Goal: Task Accomplishment & Management: Use online tool/utility

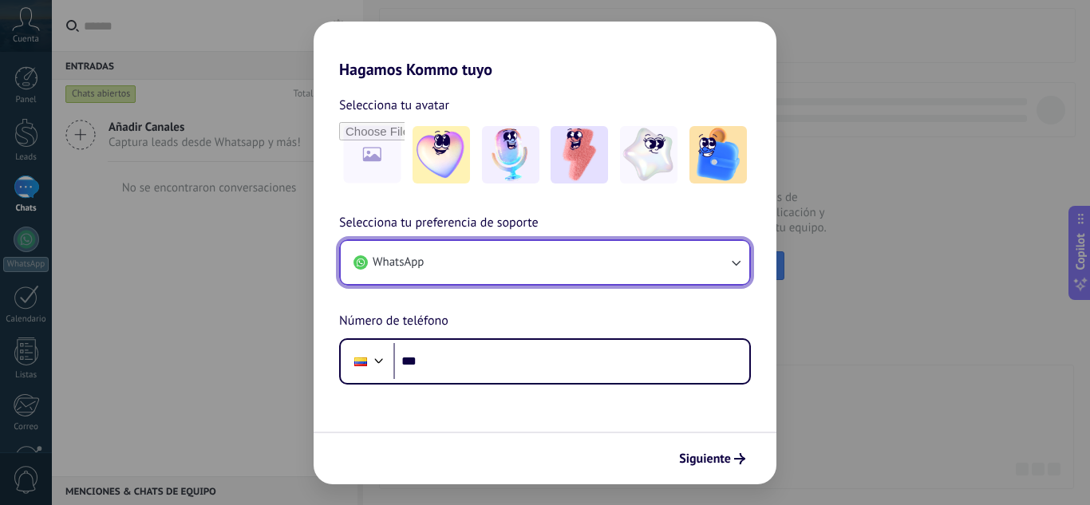
click at [730, 266] on icon "button" at bounding box center [736, 263] width 16 height 16
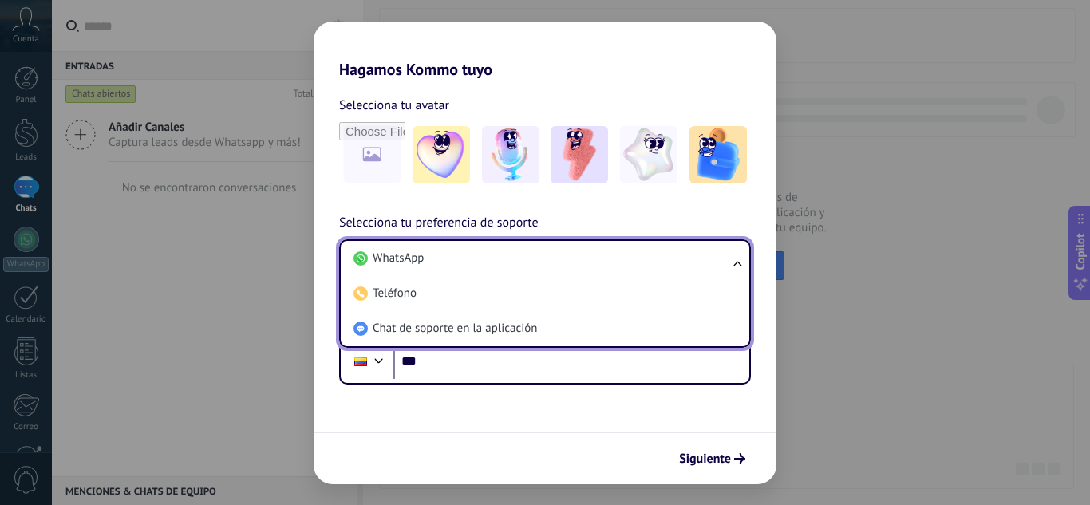
click at [732, 266] on ul "WhatsApp Teléfono Chat de soporte en la aplicación" at bounding box center [545, 293] width 412 height 109
click at [750, 407] on form "Selecciona tu avatar Selecciona tu preferencia de soporte WhatsApp WhatsApp Tel…" at bounding box center [545, 281] width 463 height 405
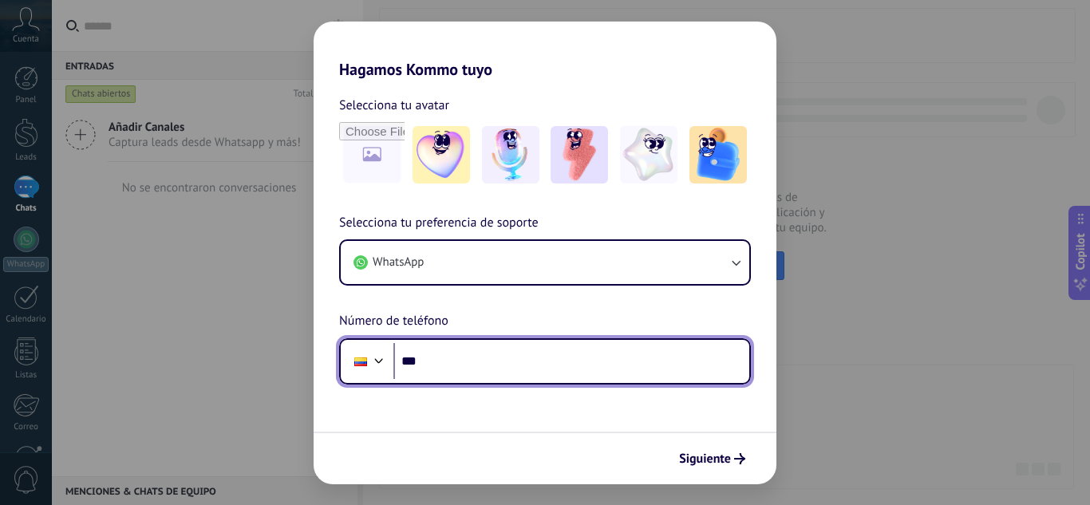
click at [476, 357] on input "***" at bounding box center [571, 361] width 356 height 37
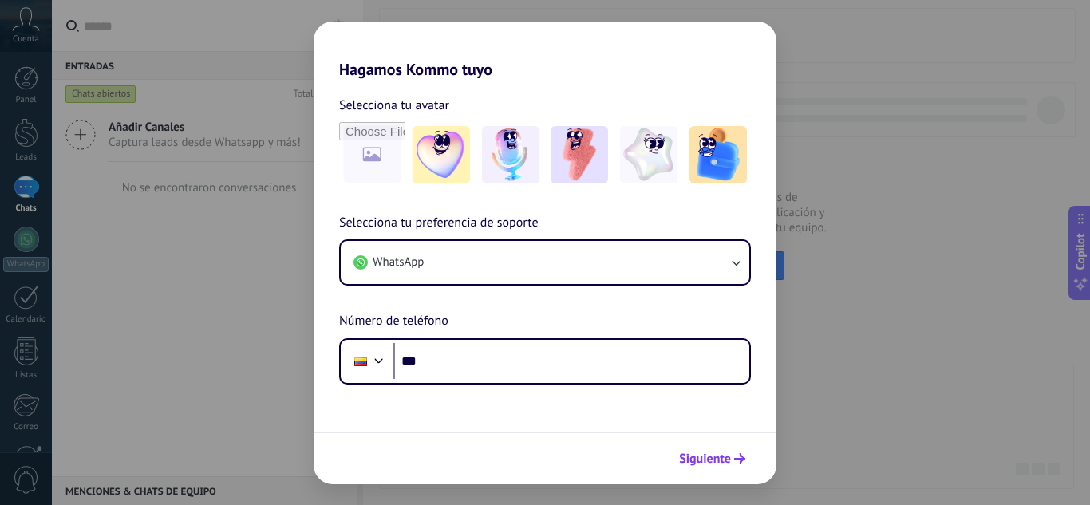
click at [728, 461] on span "Siguiente" at bounding box center [705, 458] width 52 height 11
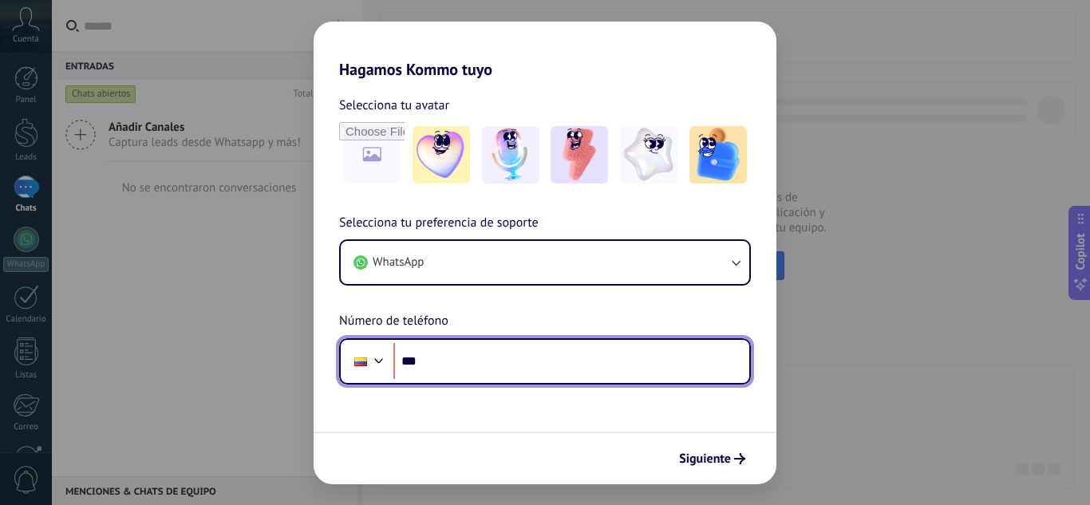
click at [504, 348] on input "***" at bounding box center [571, 361] width 356 height 37
click at [455, 360] on input "***" at bounding box center [571, 361] width 356 height 37
type input "**********"
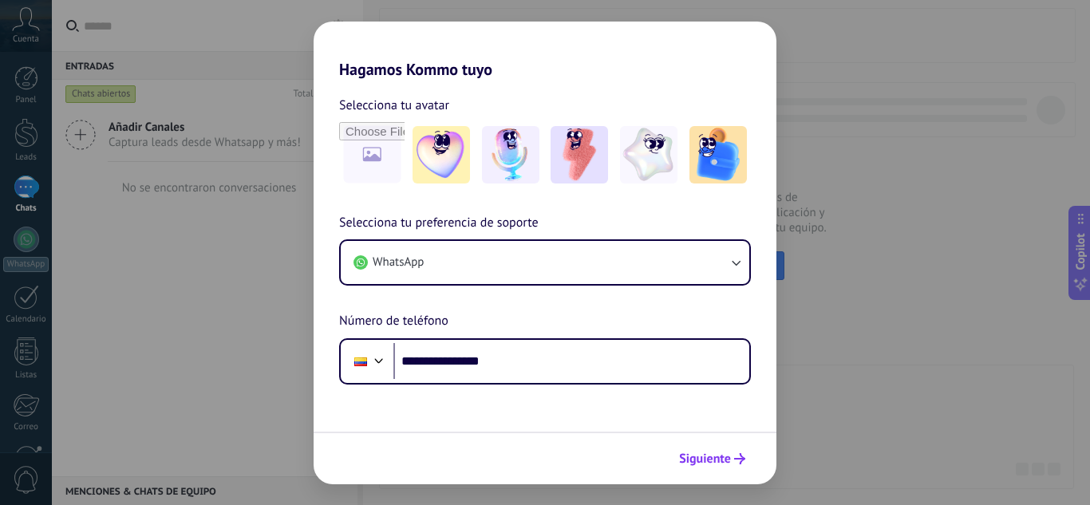
click at [702, 457] on span "Siguiente" at bounding box center [705, 458] width 52 height 11
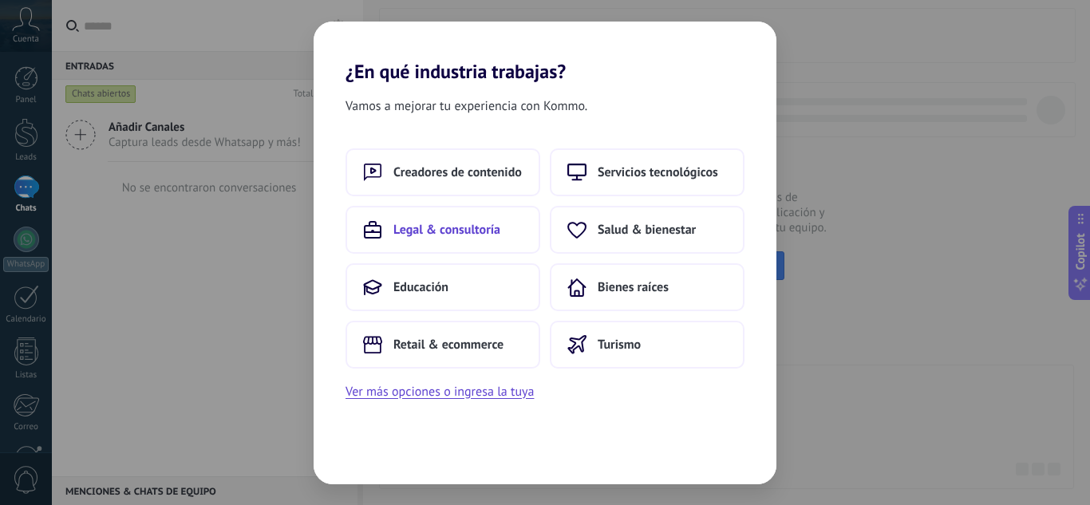
click at [497, 231] on span "Legal & consultoría" at bounding box center [446, 230] width 107 height 16
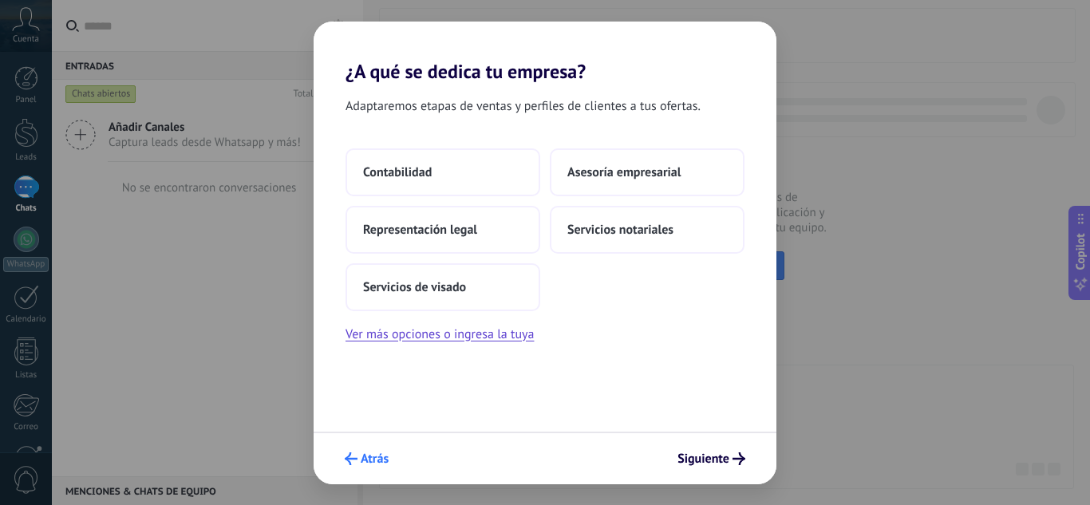
click at [363, 453] on span "Atrás" at bounding box center [375, 458] width 28 height 11
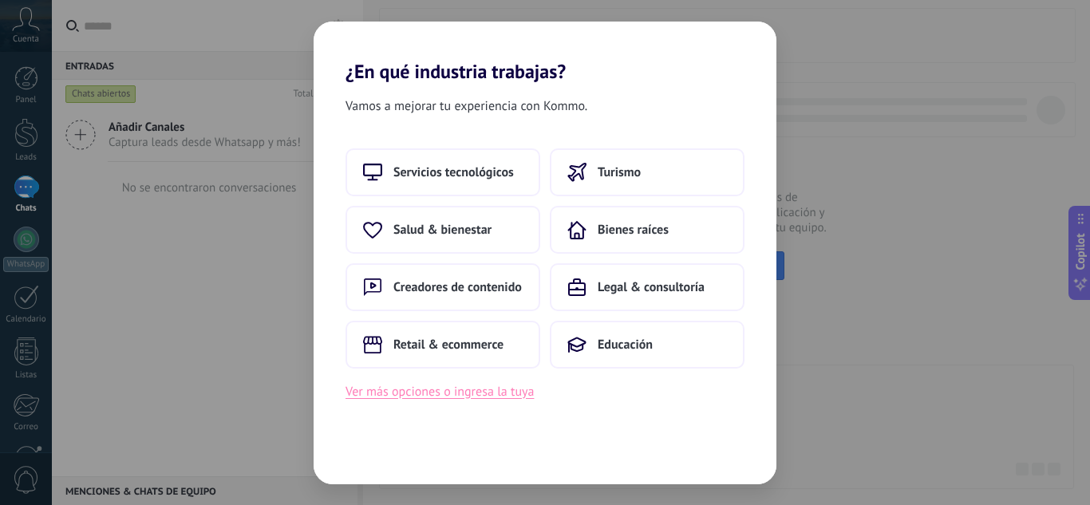
click at [461, 397] on button "Ver más opciones o ingresa la tuya" at bounding box center [439, 391] width 188 height 21
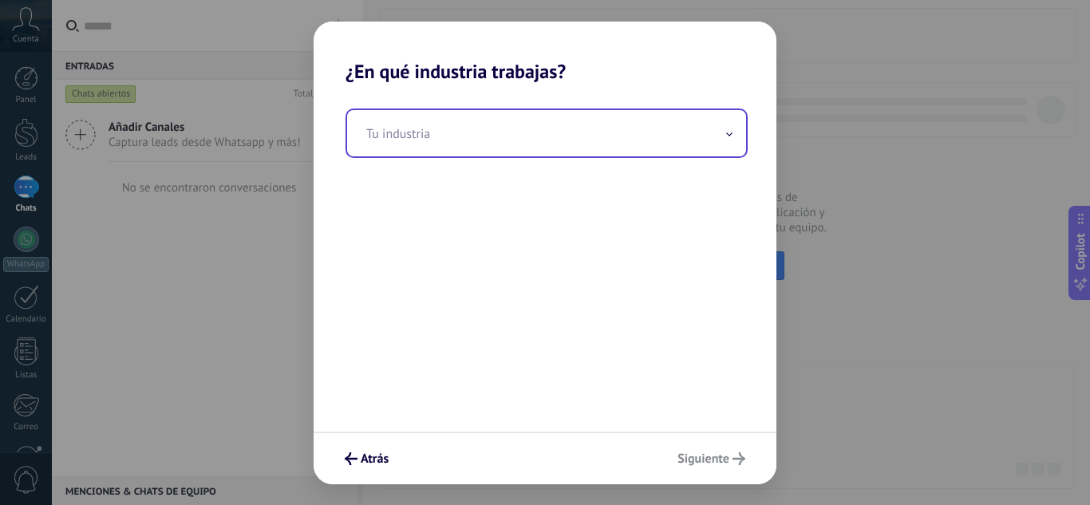
click at [522, 142] on input "text" at bounding box center [546, 133] width 399 height 46
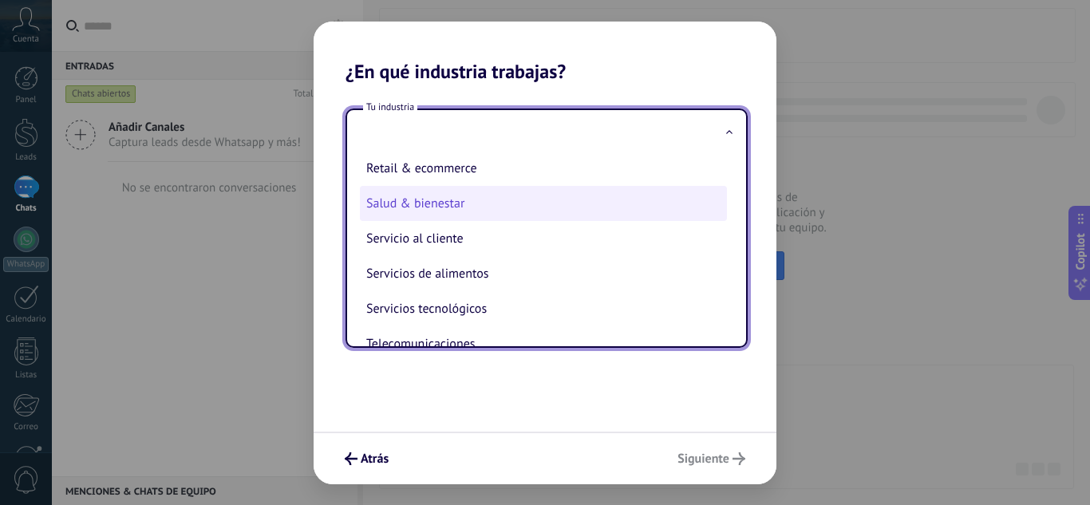
scroll to position [343, 0]
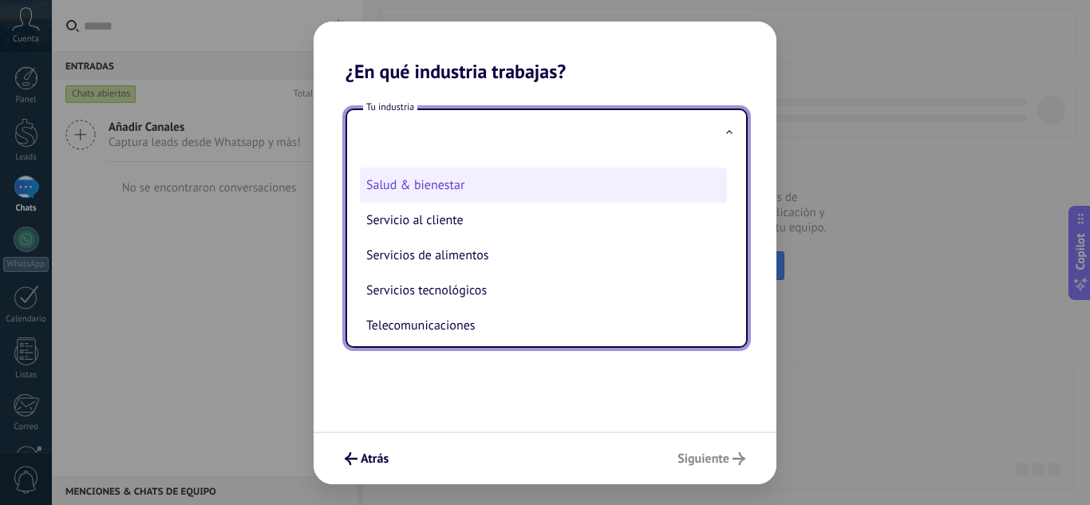
click at [502, 188] on li "Salud & bienestar" at bounding box center [543, 185] width 367 height 35
type input "**********"
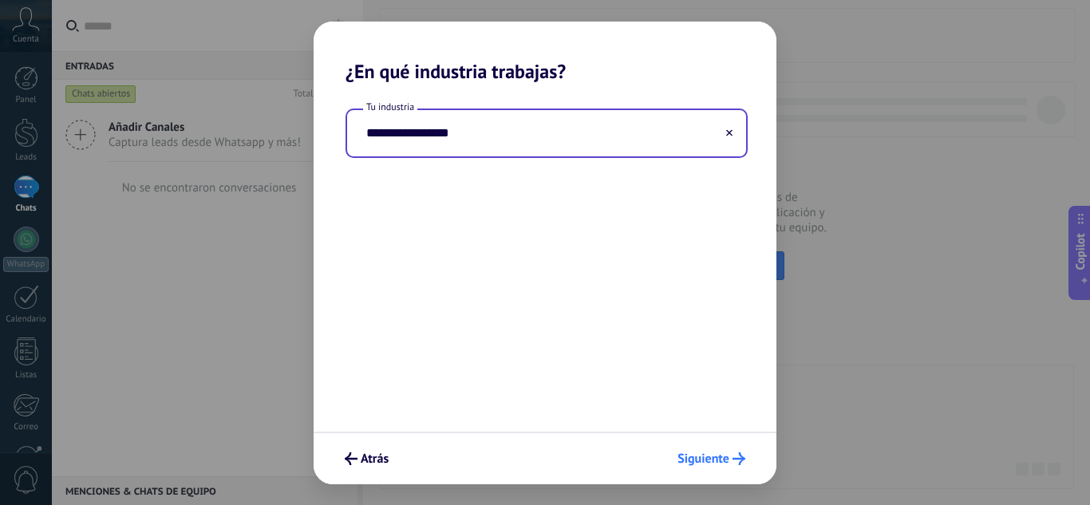
click at [701, 459] on span "Siguiente" at bounding box center [703, 458] width 52 height 11
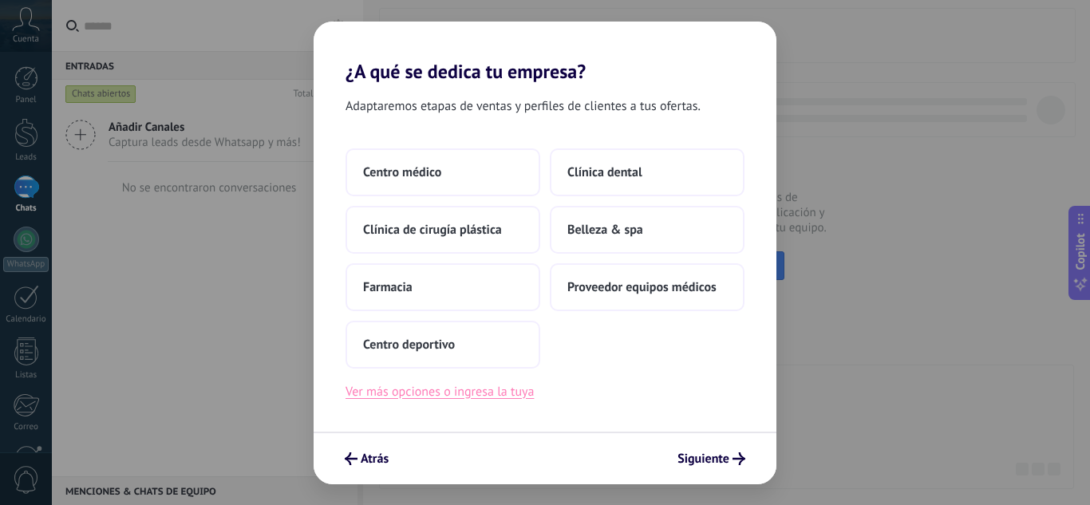
click at [400, 390] on button "Ver más opciones o ingresa la tuya" at bounding box center [439, 391] width 188 height 21
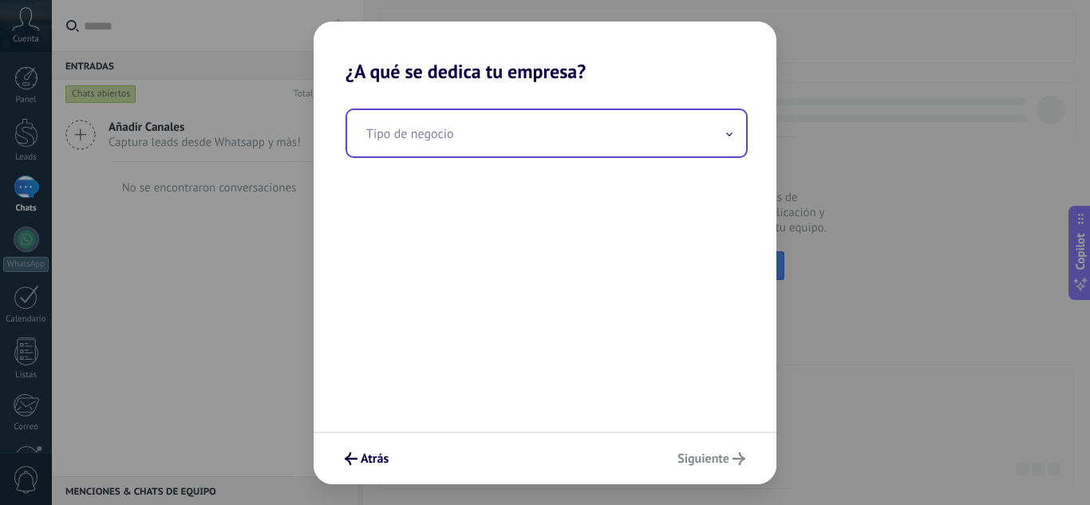
click at [449, 132] on input "text" at bounding box center [546, 133] width 399 height 46
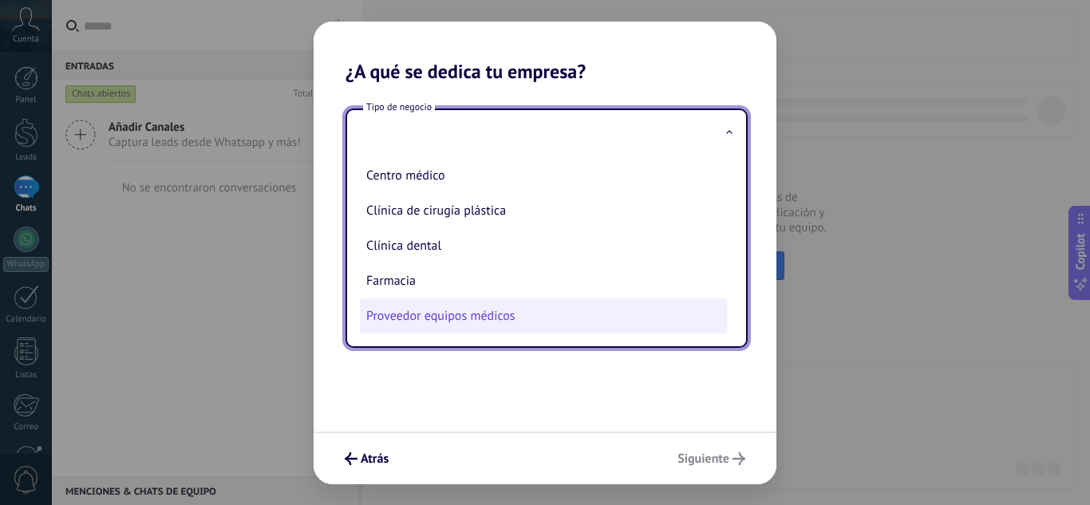
scroll to position [0, 0]
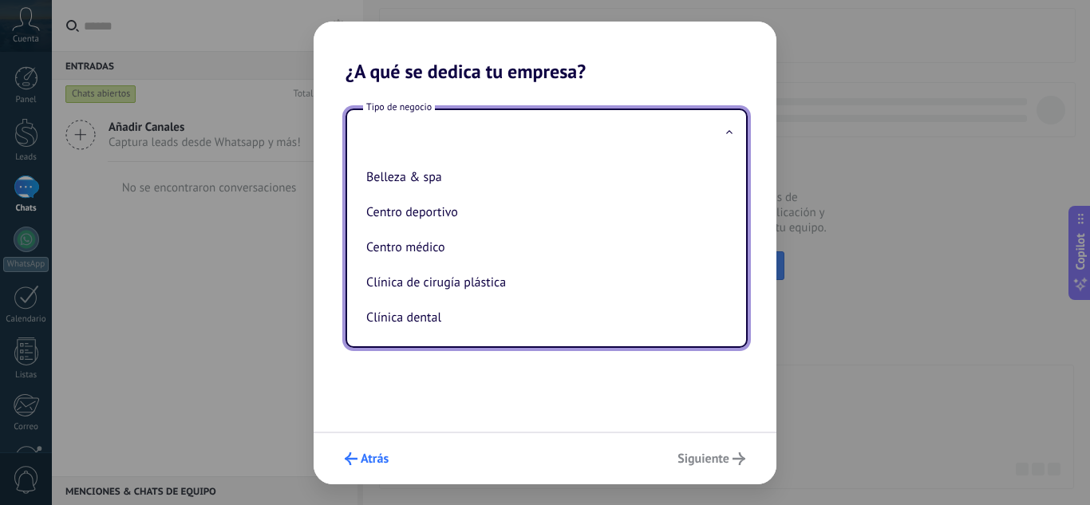
drag, startPoint x: 413, startPoint y: 441, endPoint x: 381, endPoint y: 453, distance: 34.8
click at [405, 446] on div "Atrás Siguiente" at bounding box center [545, 458] width 463 height 53
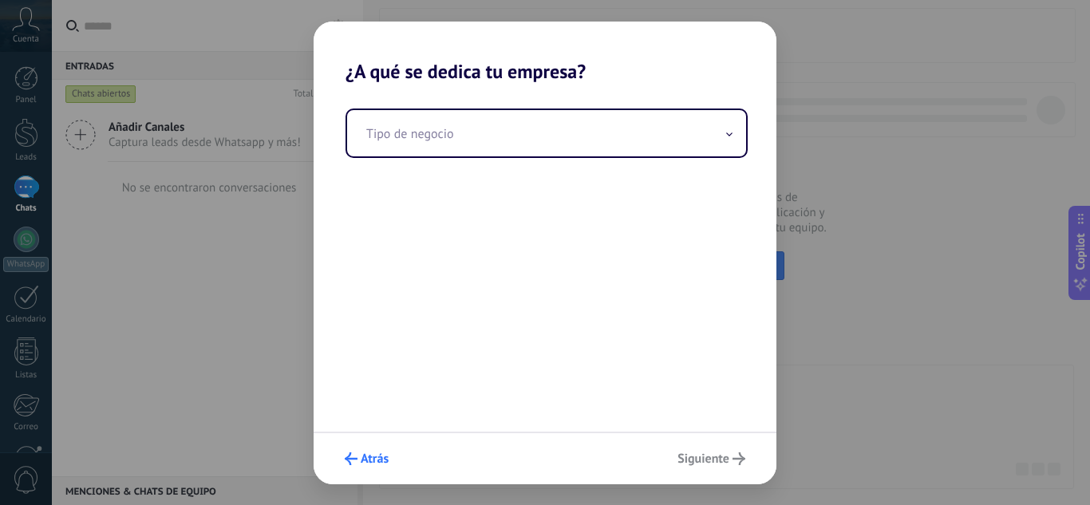
click at [374, 456] on span "Atrás" at bounding box center [375, 458] width 28 height 11
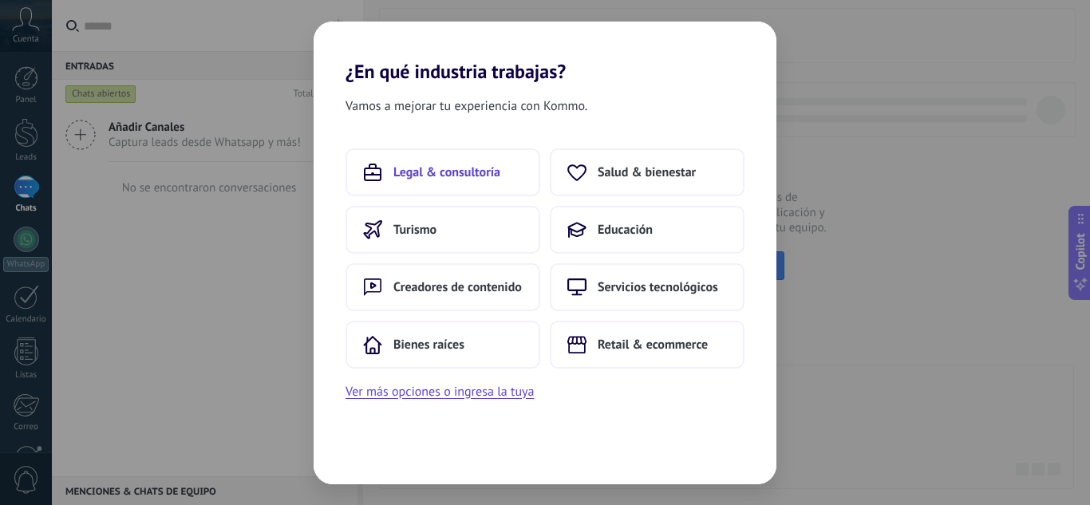
click at [464, 165] on span "Legal & consultoría" at bounding box center [446, 172] width 107 height 16
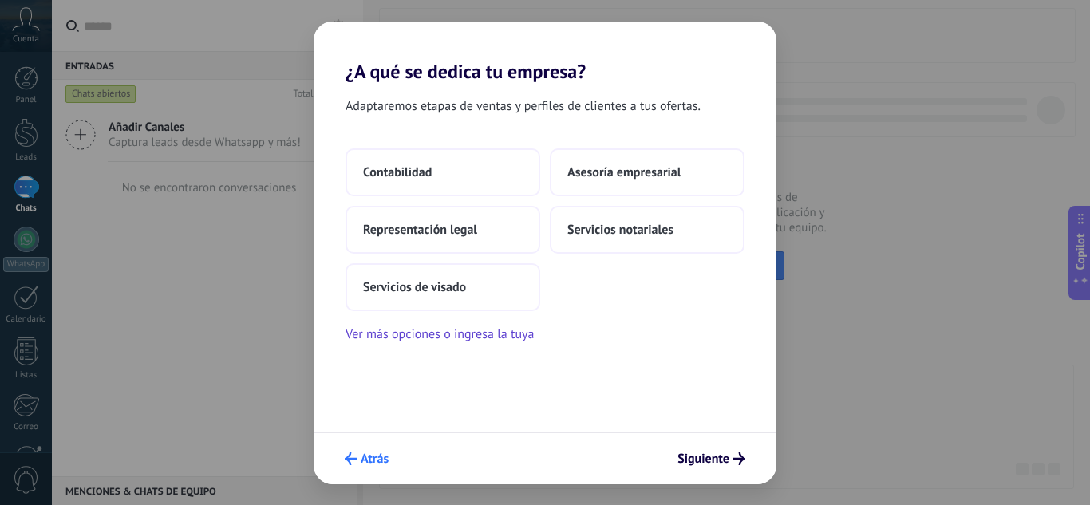
click at [382, 461] on span "Atrás" at bounding box center [375, 458] width 28 height 11
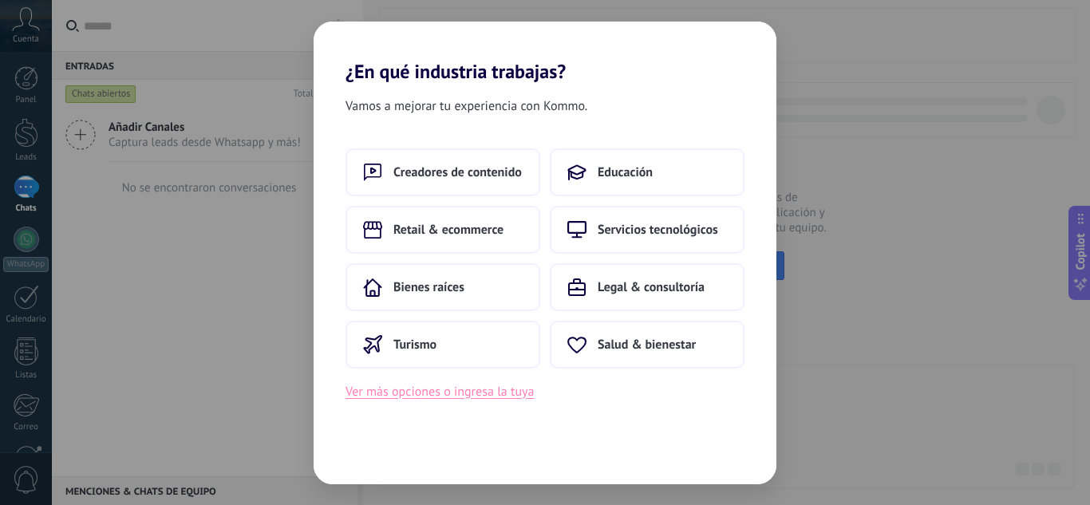
click at [484, 399] on button "Ver más opciones o ingresa la tuya" at bounding box center [439, 391] width 188 height 21
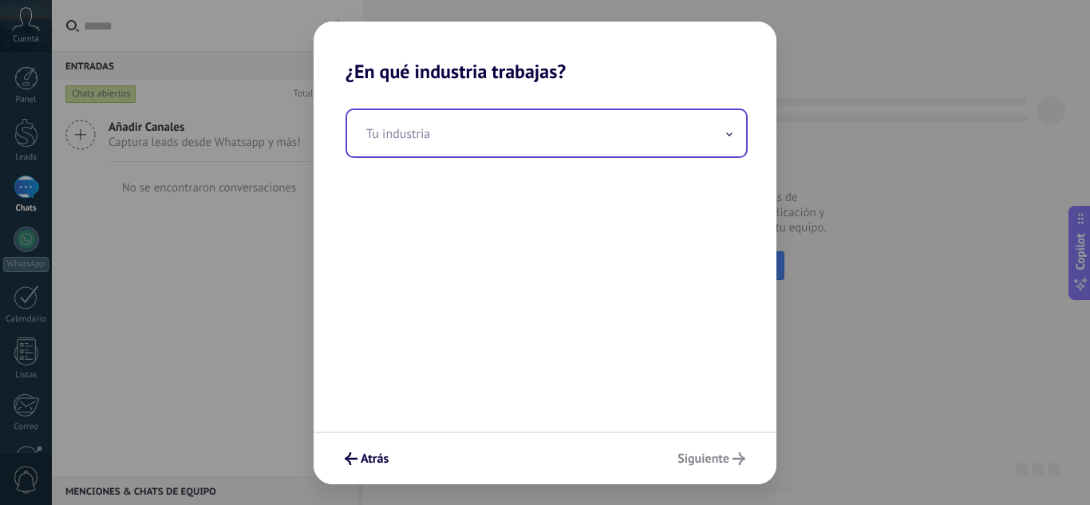
click at [522, 138] on input "text" at bounding box center [546, 133] width 399 height 46
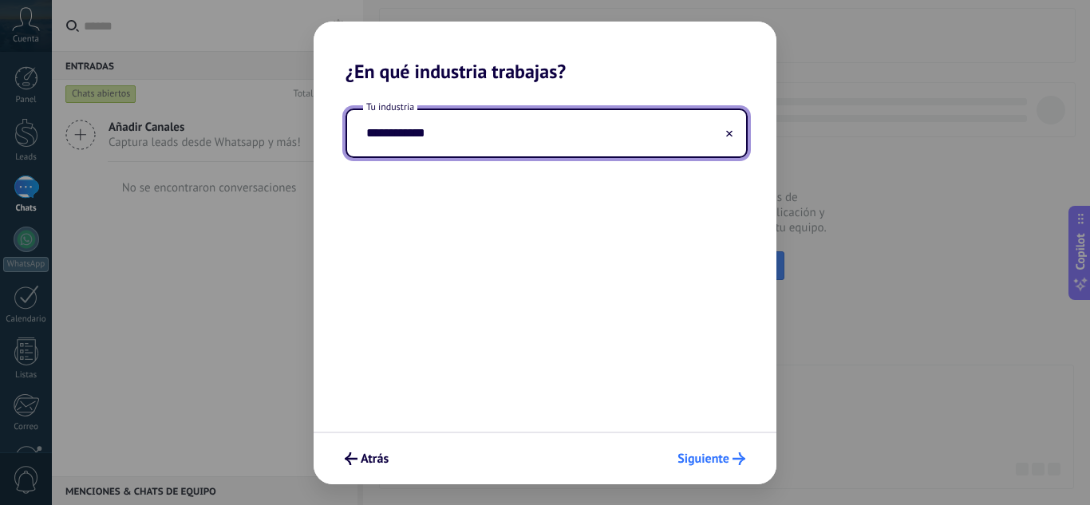
type input "**********"
click at [711, 455] on span "Siguiente" at bounding box center [703, 458] width 52 height 11
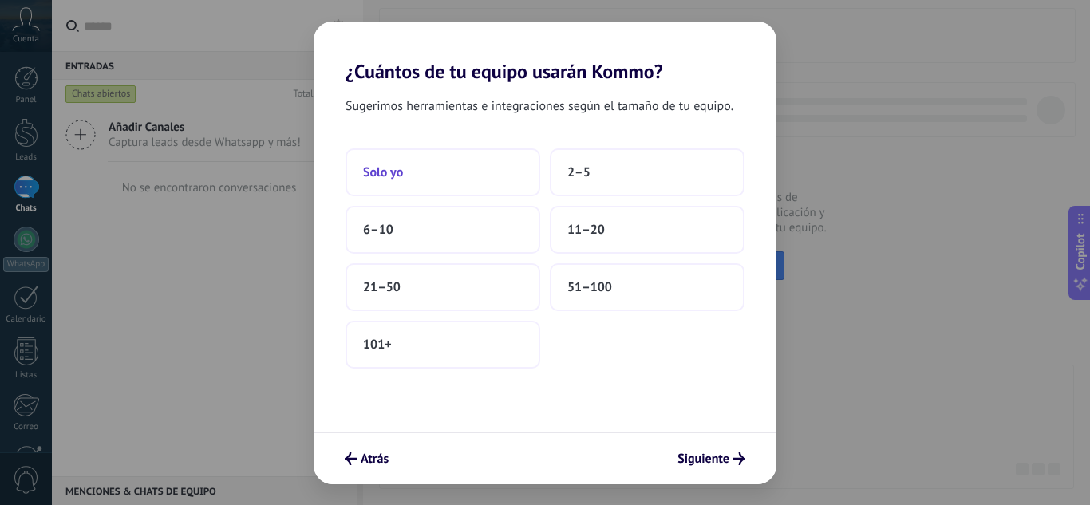
click at [455, 180] on button "Solo yo" at bounding box center [442, 172] width 195 height 48
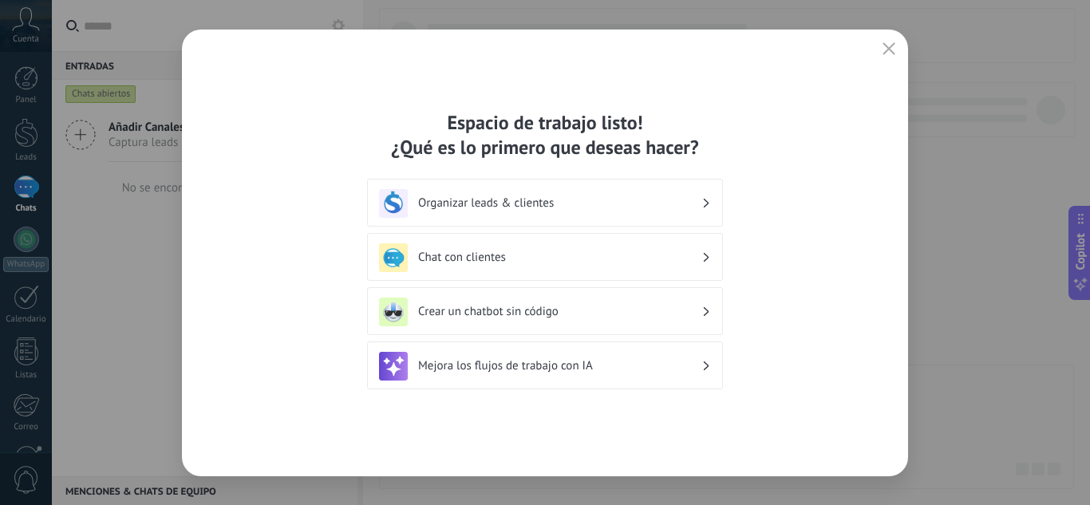
click at [706, 310] on icon at bounding box center [707, 312] width 6 height 10
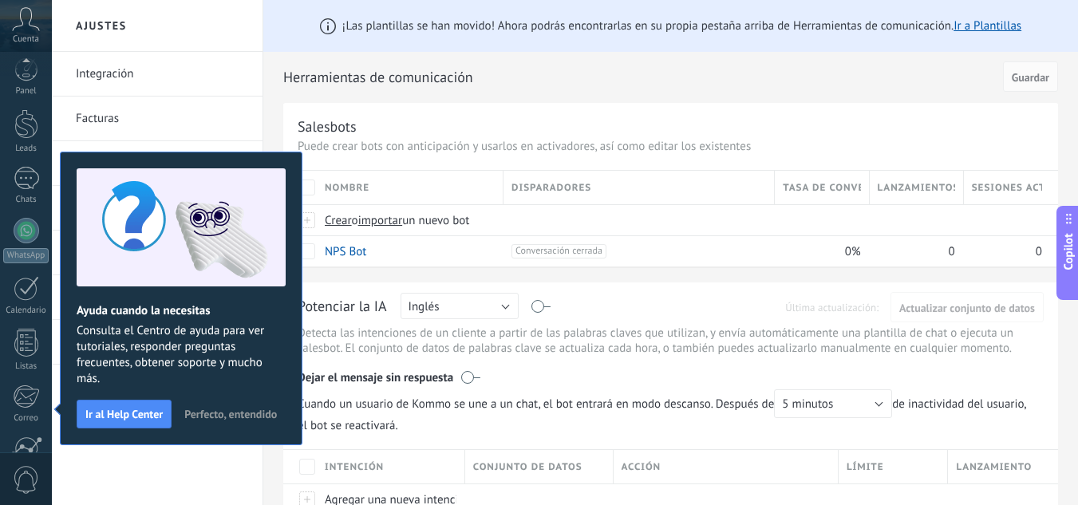
scroll to position [159, 0]
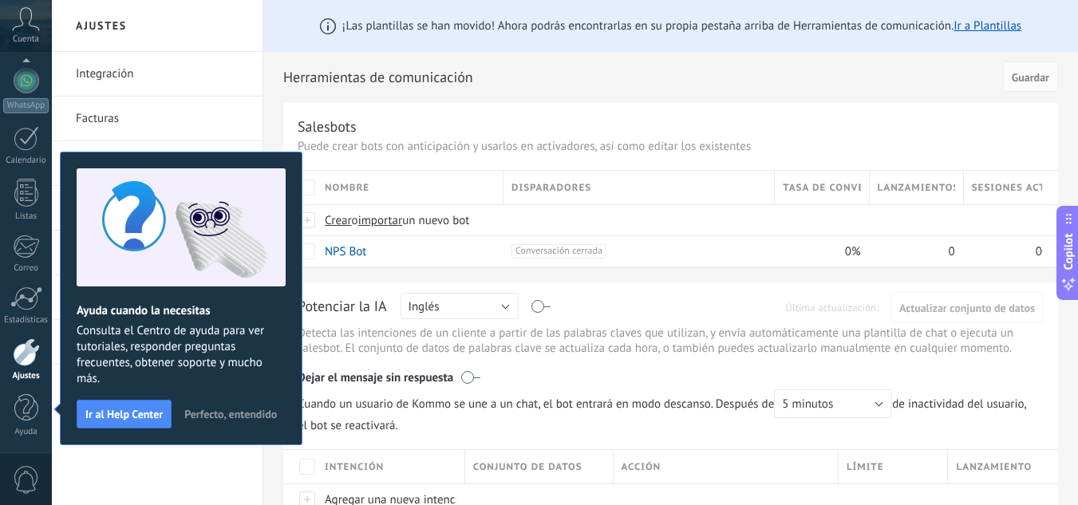
click at [250, 416] on span "Perfecto, entendido" at bounding box center [230, 413] width 93 height 11
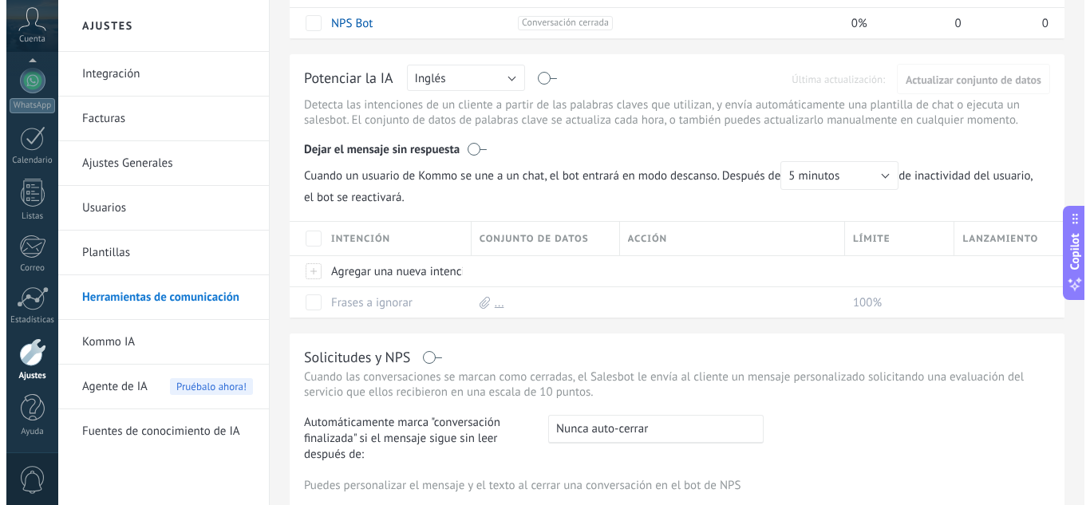
scroll to position [0, 0]
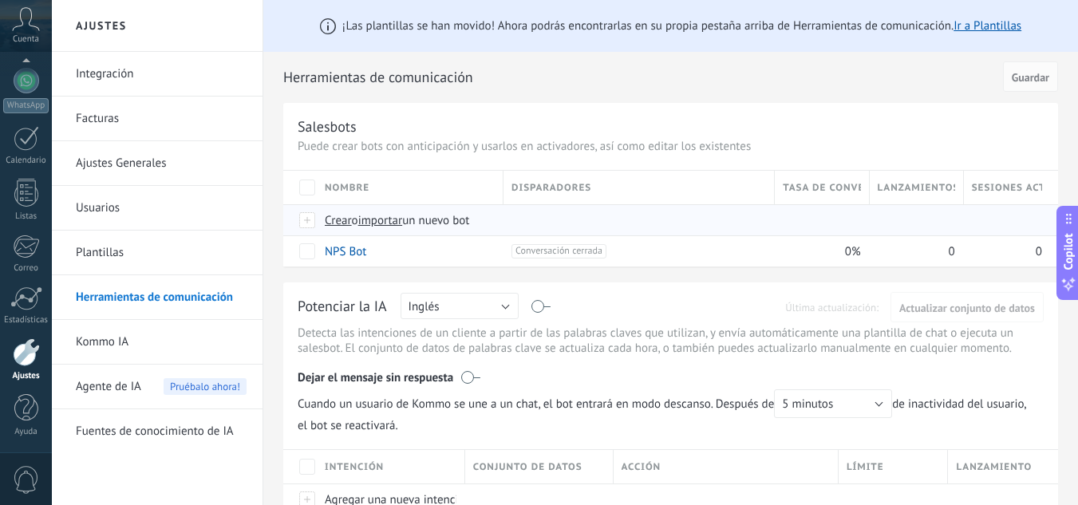
click at [339, 223] on span "Crear" at bounding box center [338, 220] width 27 height 15
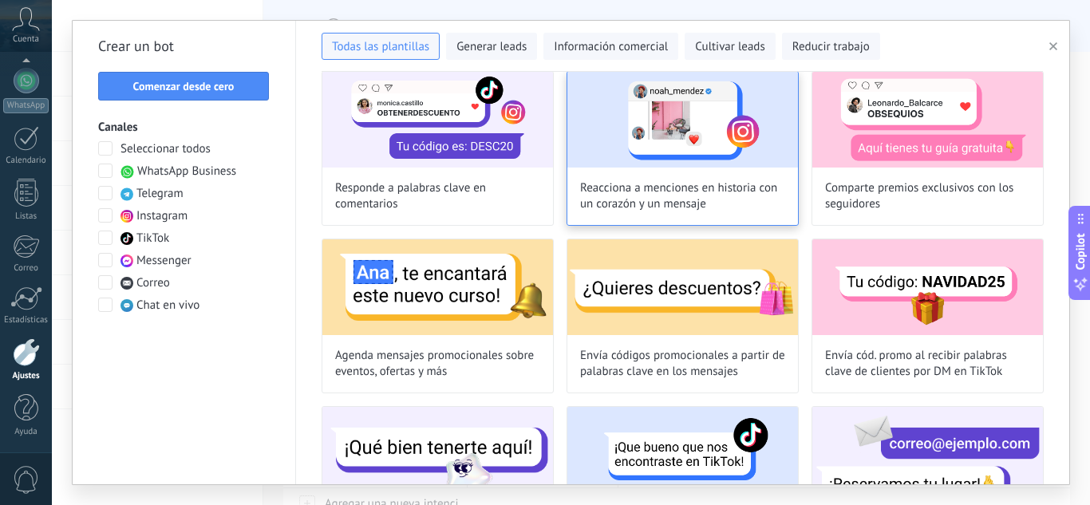
scroll to position [399, 0]
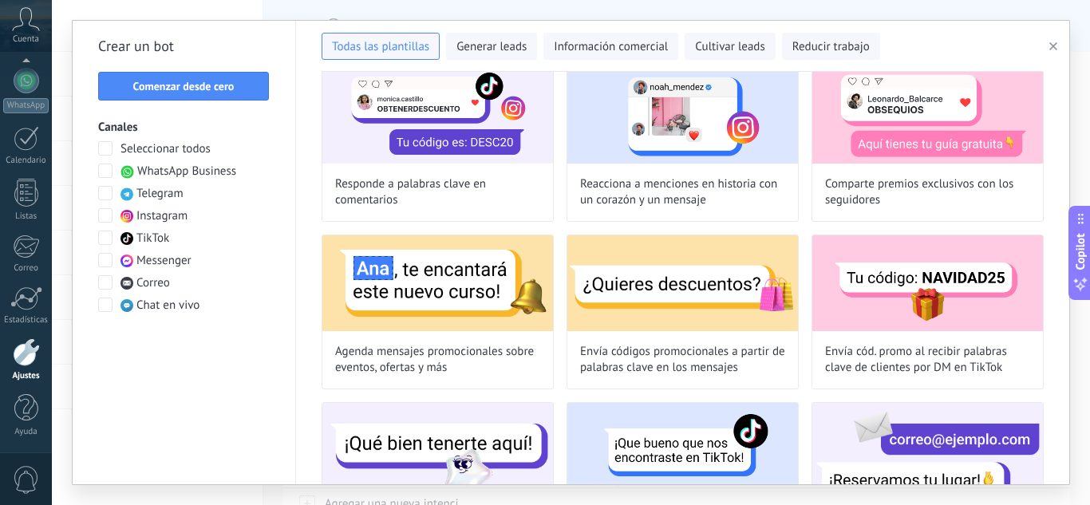
click at [103, 170] on span at bounding box center [105, 171] width 14 height 14
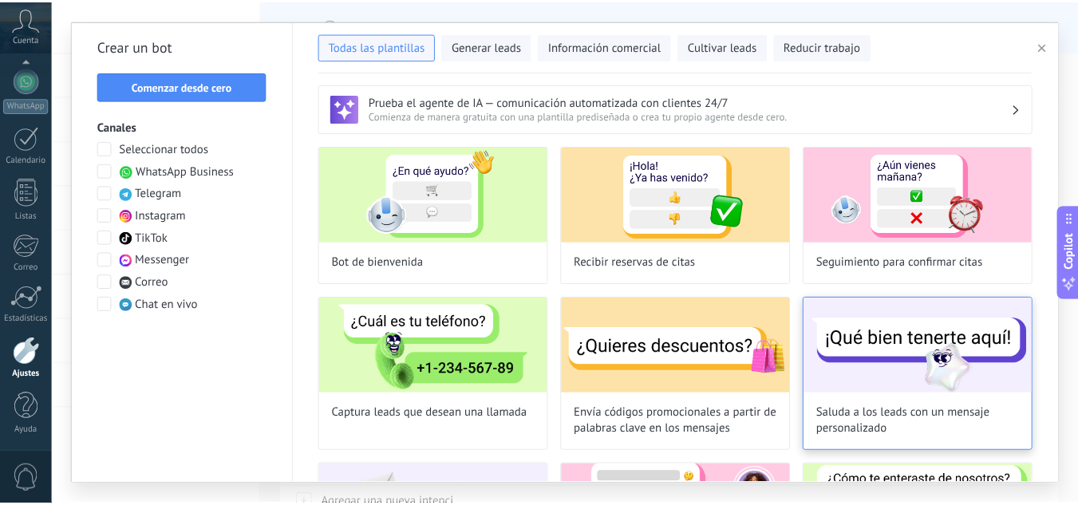
scroll to position [0, 0]
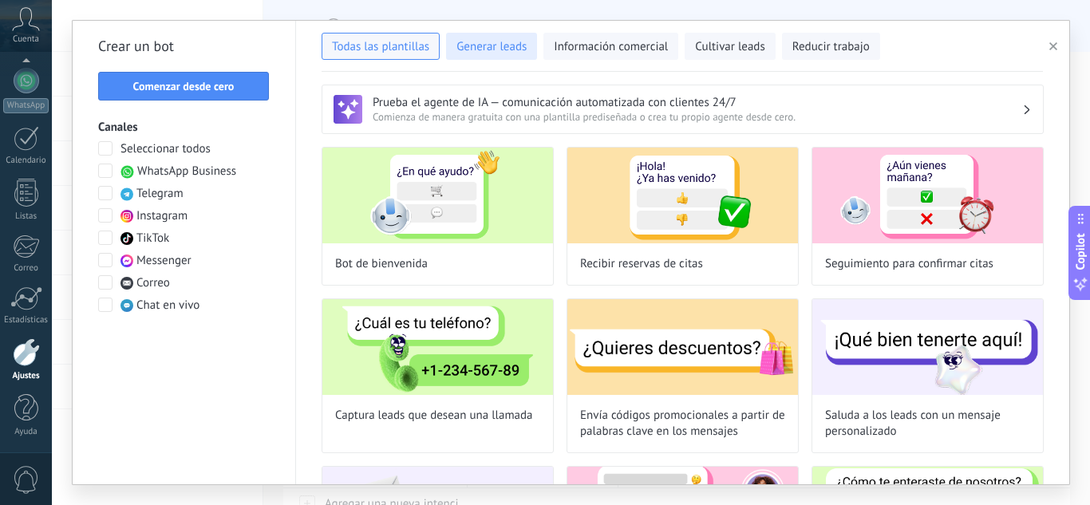
click at [498, 44] on span "Generar leads" at bounding box center [491, 47] width 70 height 16
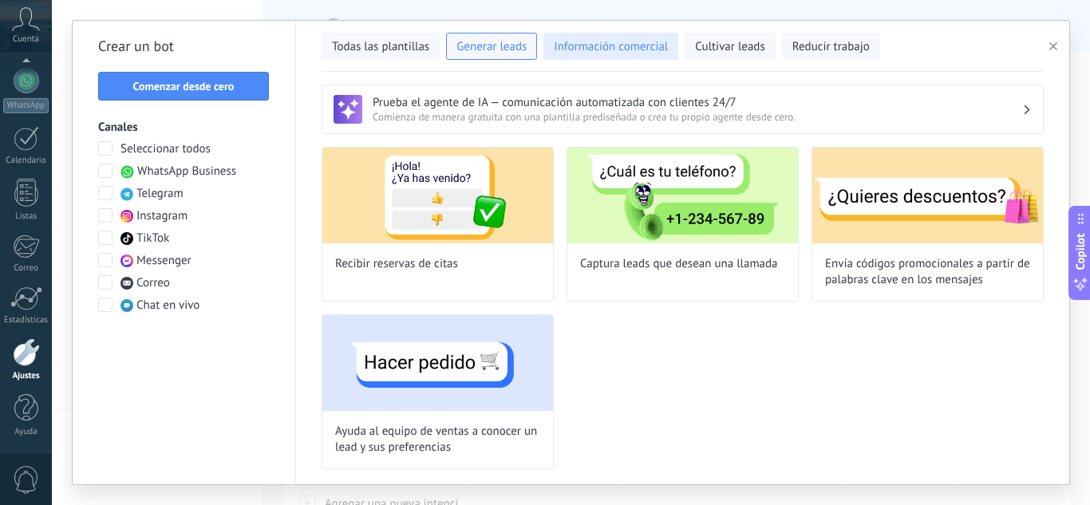
click at [585, 39] on span "Información comercial" at bounding box center [611, 47] width 114 height 16
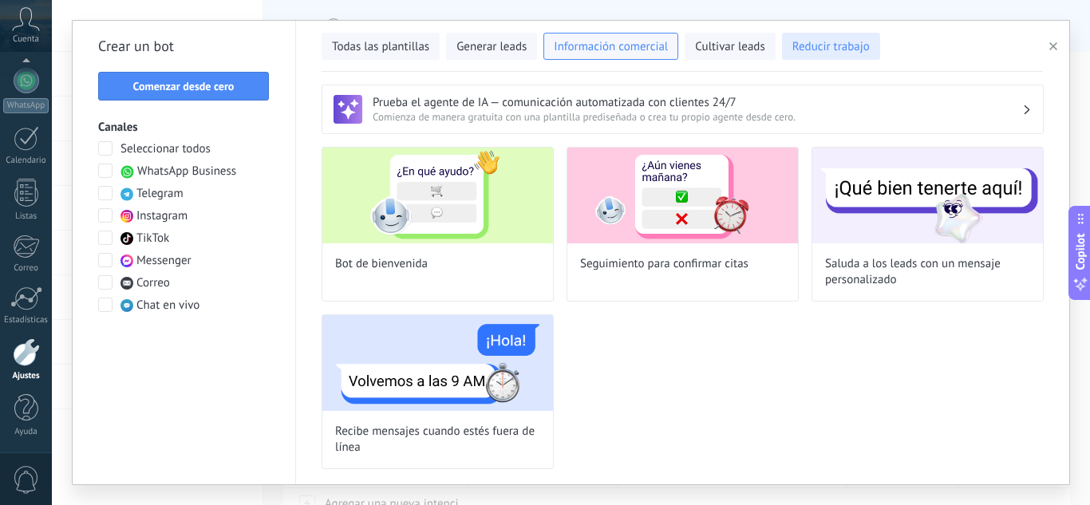
click at [855, 52] on span "Reducir trabajo" at bounding box center [830, 47] width 77 height 16
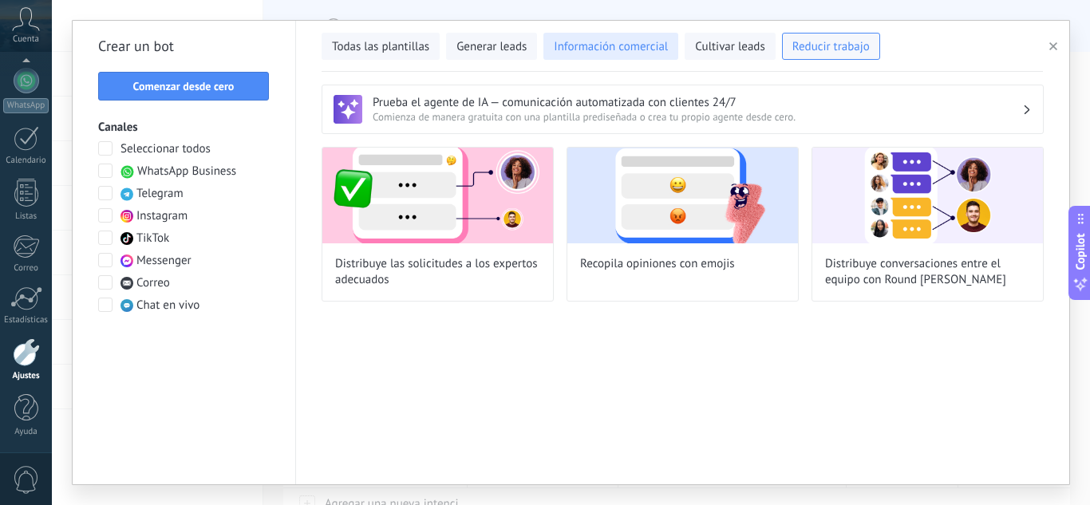
click at [594, 48] on span "Información comercial" at bounding box center [611, 47] width 114 height 16
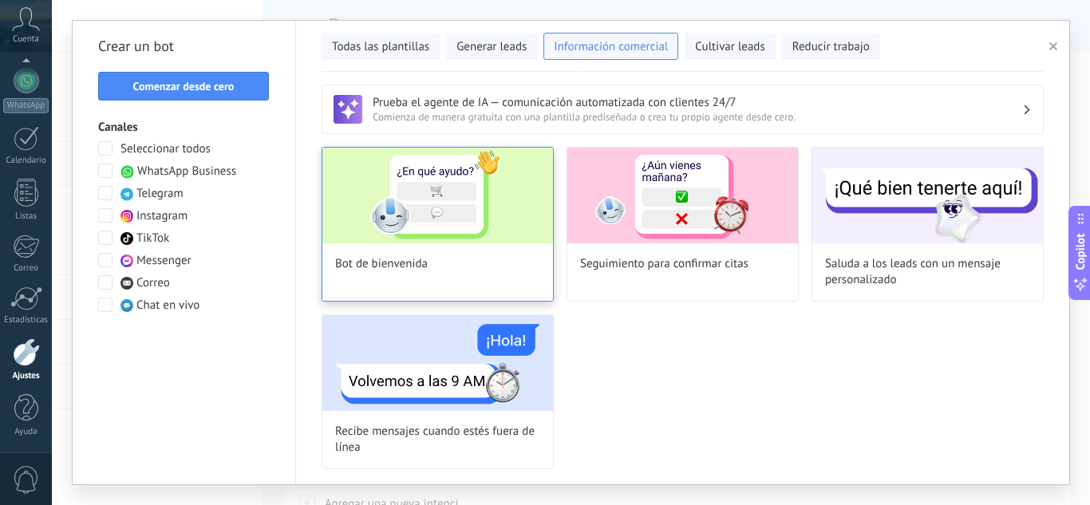
click at [457, 215] on img at bounding box center [437, 196] width 231 height 96
type input "**********"
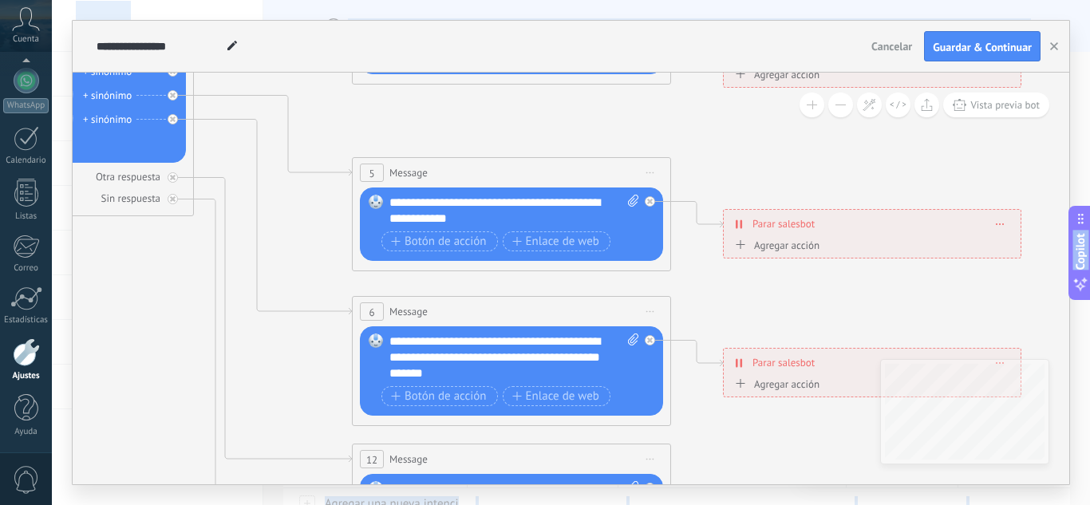
drag, startPoint x: 728, startPoint y: 436, endPoint x: 19, endPoint y: 233, distance: 736.9
click at [19, 233] on body ".abccls-1,.abccls-2{fill-rule:evenodd}.abccls-2{fill:#fff} .abfcls-1{fill:none}…" at bounding box center [545, 252] width 1090 height 505
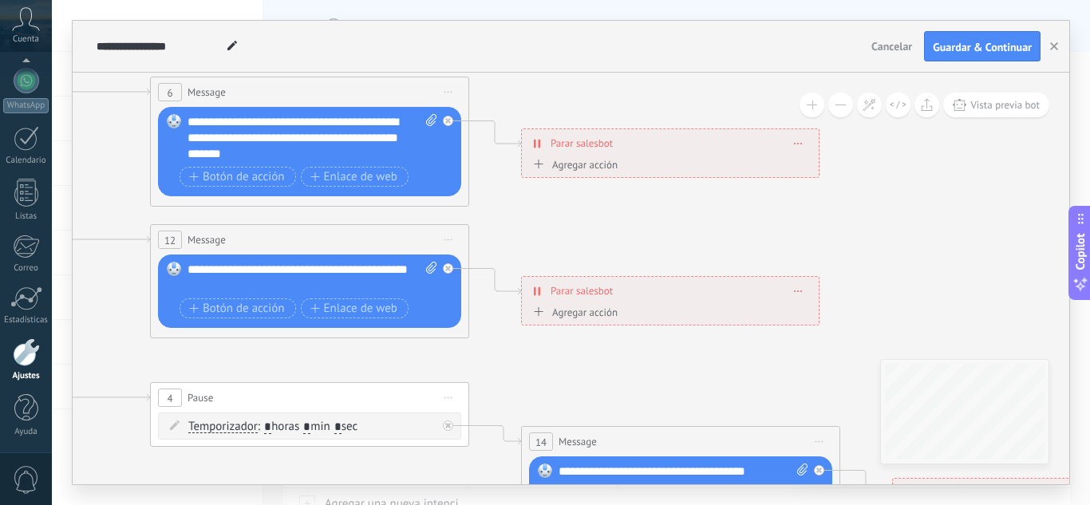
drag, startPoint x: 823, startPoint y: 453, endPoint x: 621, endPoint y: 229, distance: 302.2
click at [621, 229] on icon at bounding box center [345, 130] width 2487 height 1594
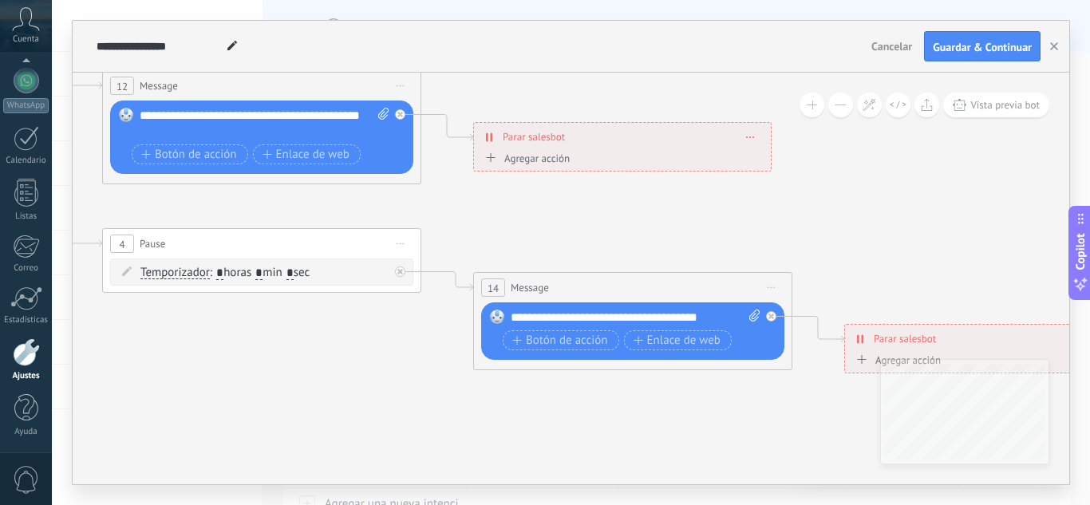
drag, startPoint x: 685, startPoint y: 382, endPoint x: 638, endPoint y: 233, distance: 156.4
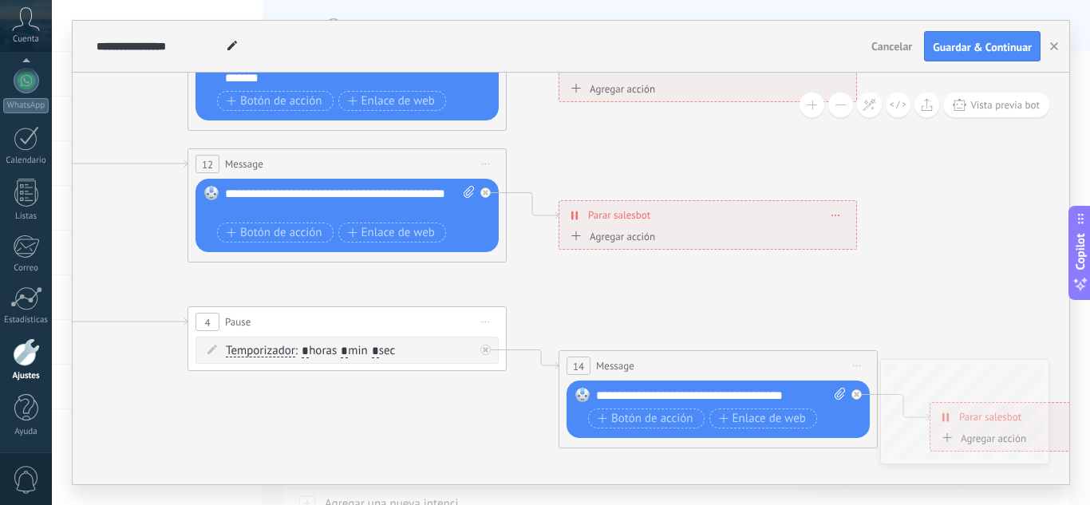
drag, startPoint x: 949, startPoint y: 245, endPoint x: 1075, endPoint y: 327, distance: 151.1
click at [1075, 327] on div "**********" at bounding box center [571, 252] width 1038 height 505
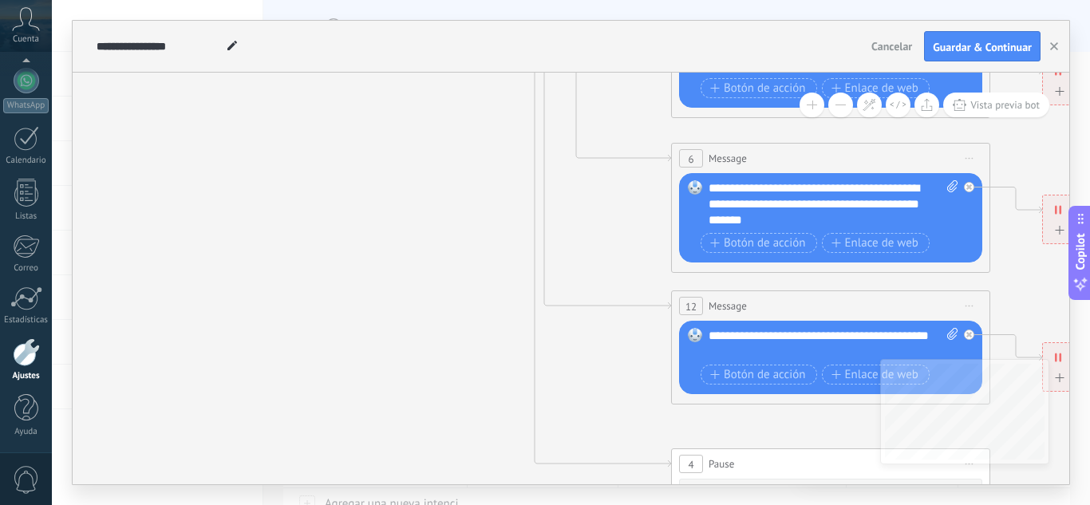
drag, startPoint x: 420, startPoint y: 282, endPoint x: 854, endPoint y: 416, distance: 453.3
click at [869, 421] on icon at bounding box center [866, 196] width 2487 height 1594
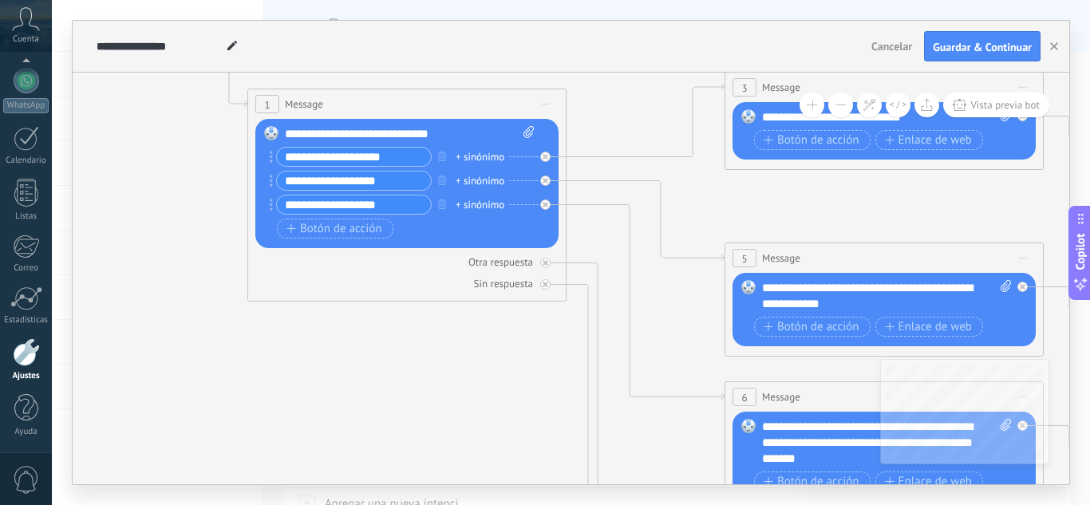
drag, startPoint x: 259, startPoint y: 168, endPoint x: 306, endPoint y: 406, distance: 242.4
click at [306, 406] on icon at bounding box center [920, 435] width 2487 height 1594
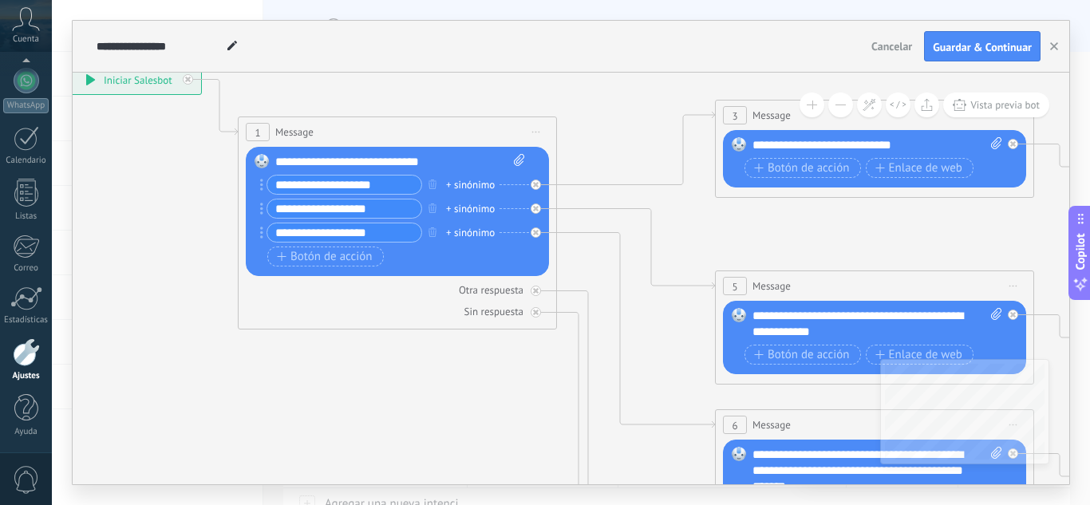
drag, startPoint x: 480, startPoint y: 386, endPoint x: 471, endPoint y: 409, distance: 24.7
click at [471, 416] on icon at bounding box center [910, 463] width 2487 height 1594
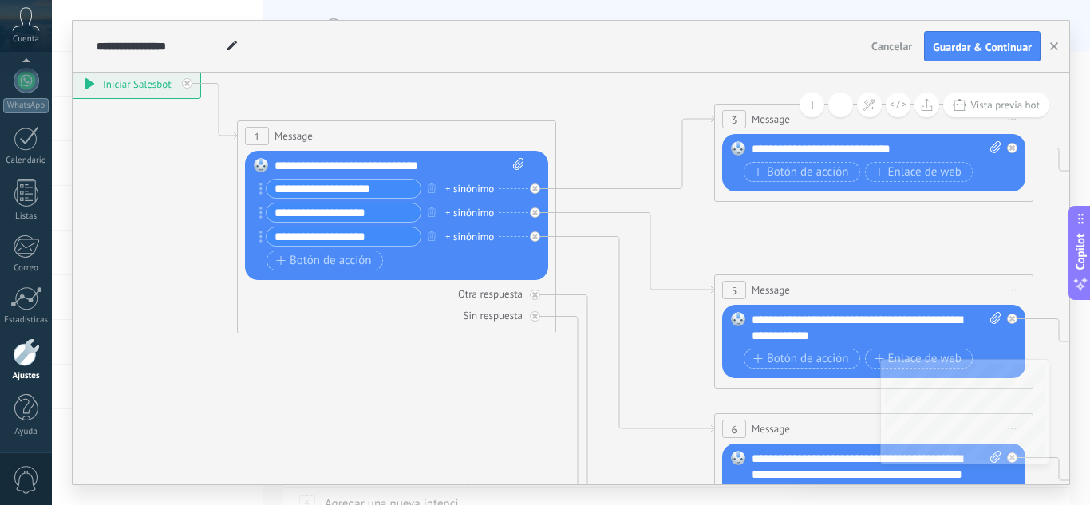
click at [362, 187] on input "**********" at bounding box center [343, 189] width 154 height 18
click at [412, 161] on div "**********" at bounding box center [399, 166] width 250 height 16
click at [517, 162] on icon at bounding box center [518, 164] width 10 height 12
click input "Subir" at bounding box center [0, 0] width 0 height 0
click at [30, 140] on div at bounding box center [27, 138] width 26 height 25
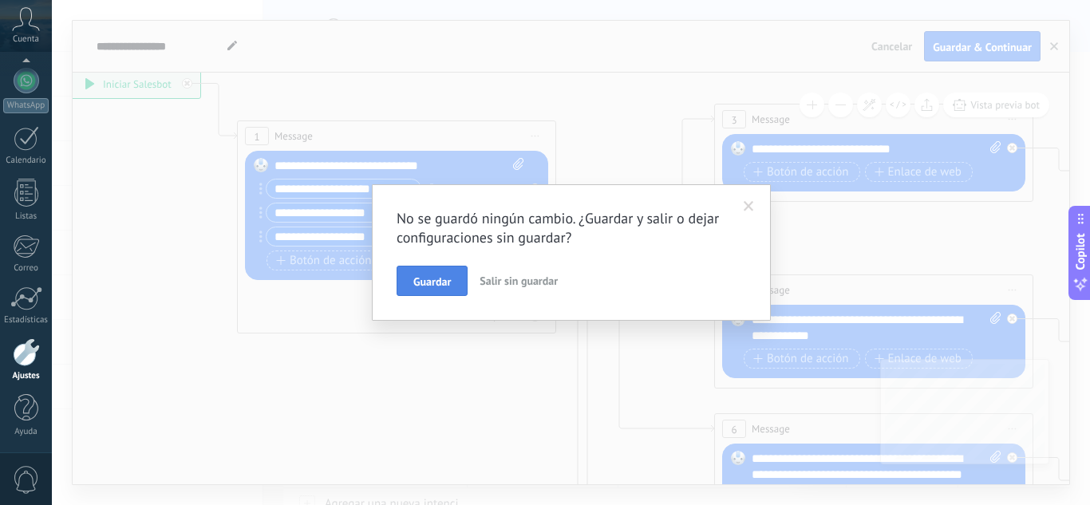
click at [440, 278] on span "Guardar" at bounding box center [431, 281] width 37 height 11
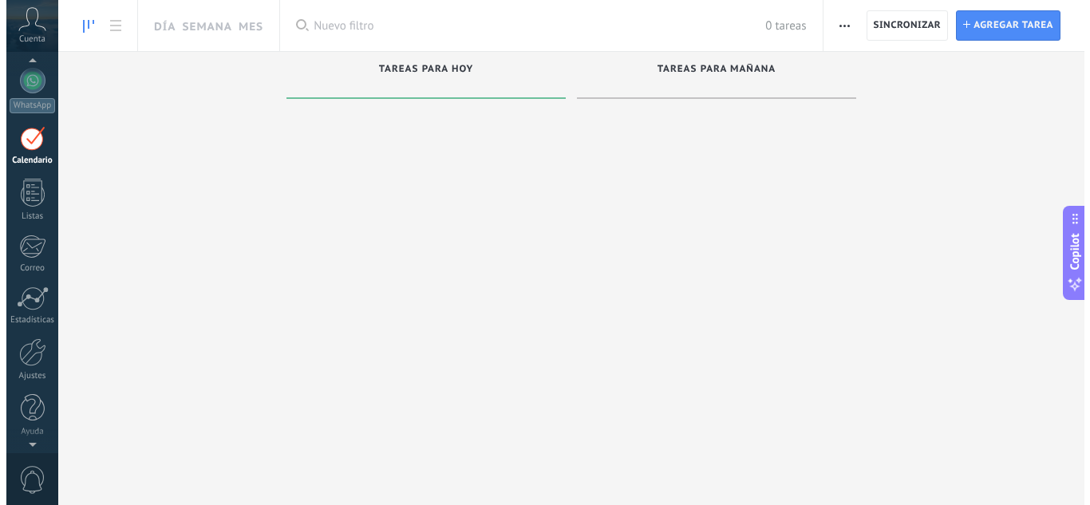
scroll to position [46, 0]
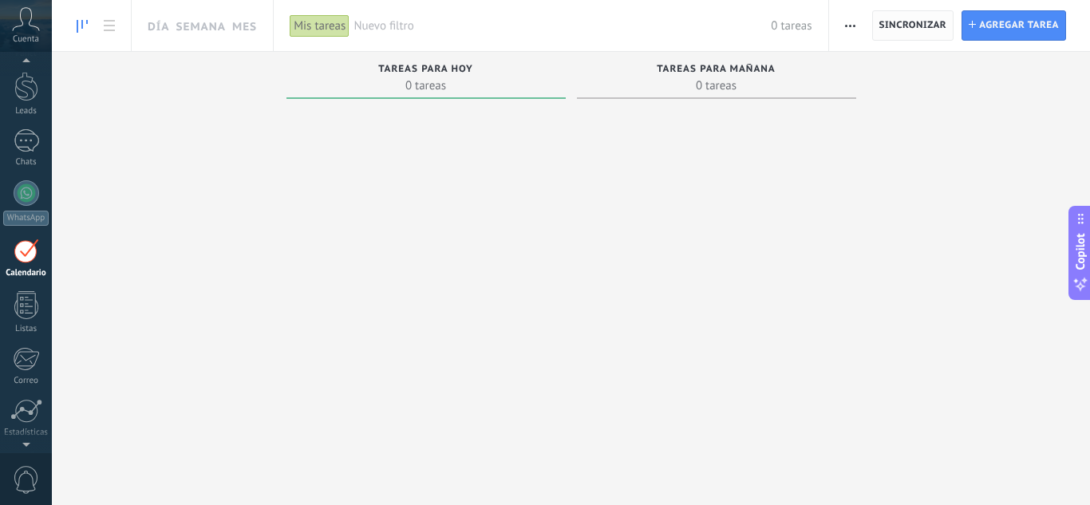
click at [889, 22] on span "Sincronizar" at bounding box center [913, 26] width 68 height 10
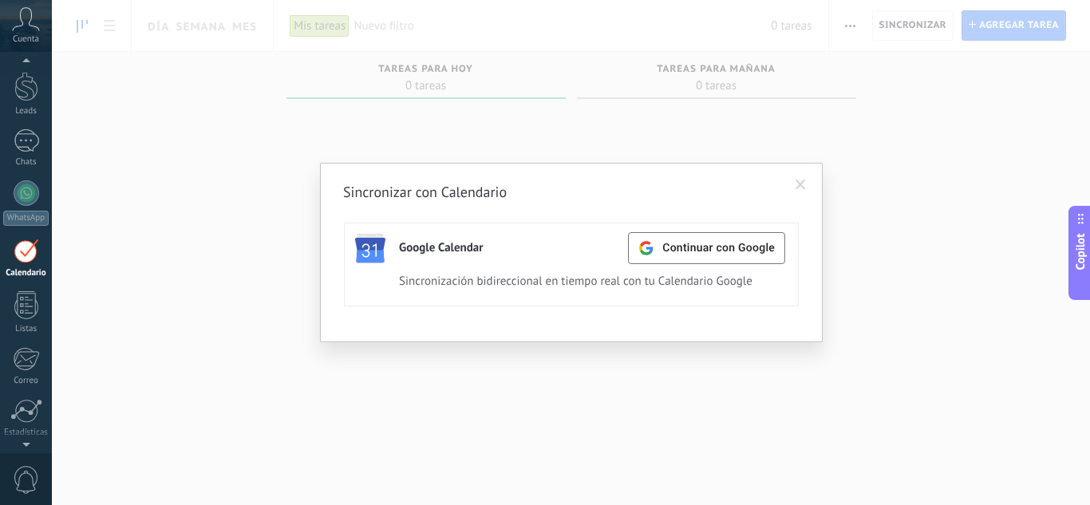
click at [556, 291] on div "Sincronización bidireccional en tiempo real con tu Calendario Google" at bounding box center [592, 285] width 386 height 22
click at [115, 314] on div "Sincronizar con Calendario Google Calendar Continuar con Google Activa Apagar S…" at bounding box center [571, 252] width 1038 height 505
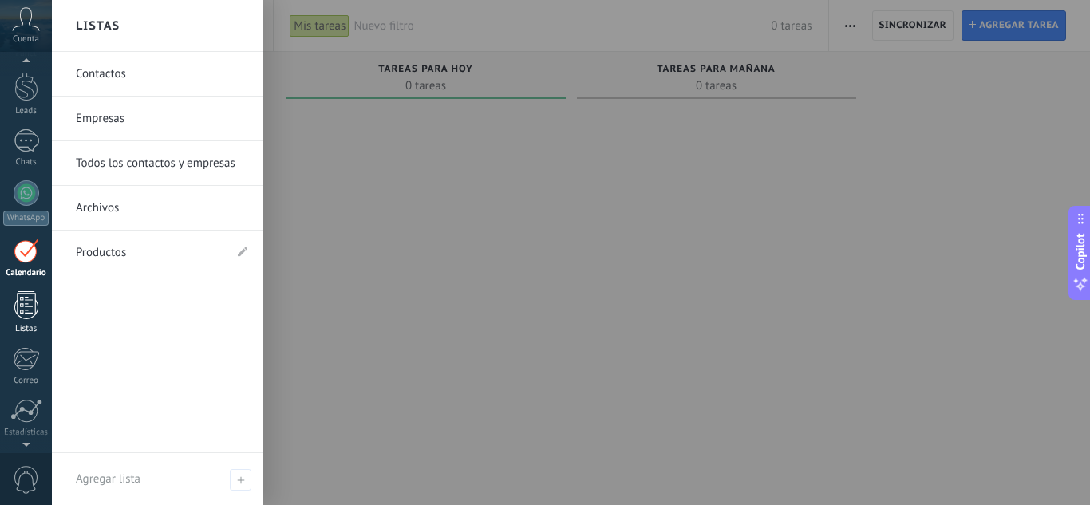
click at [30, 310] on div at bounding box center [26, 305] width 24 height 28
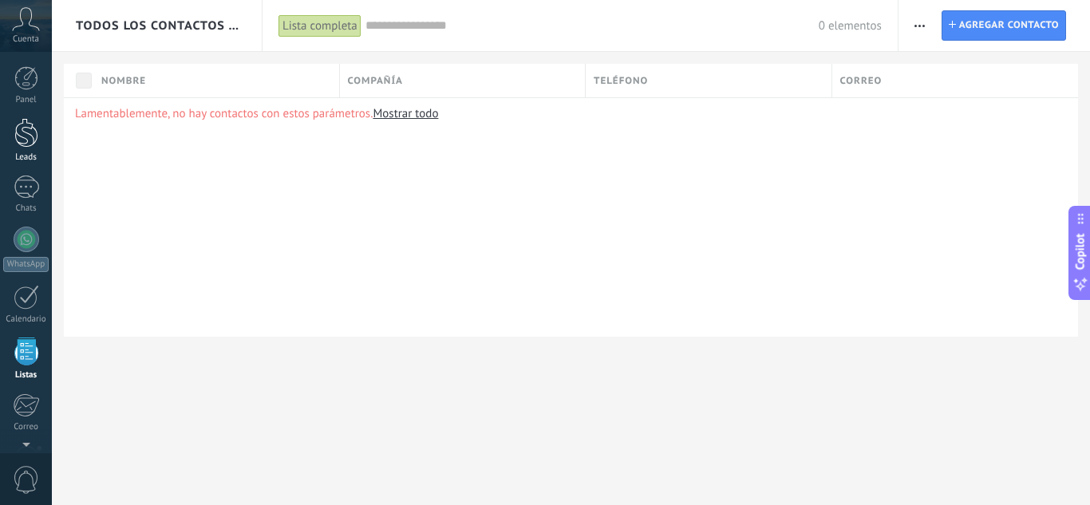
click at [23, 136] on div at bounding box center [26, 133] width 24 height 30
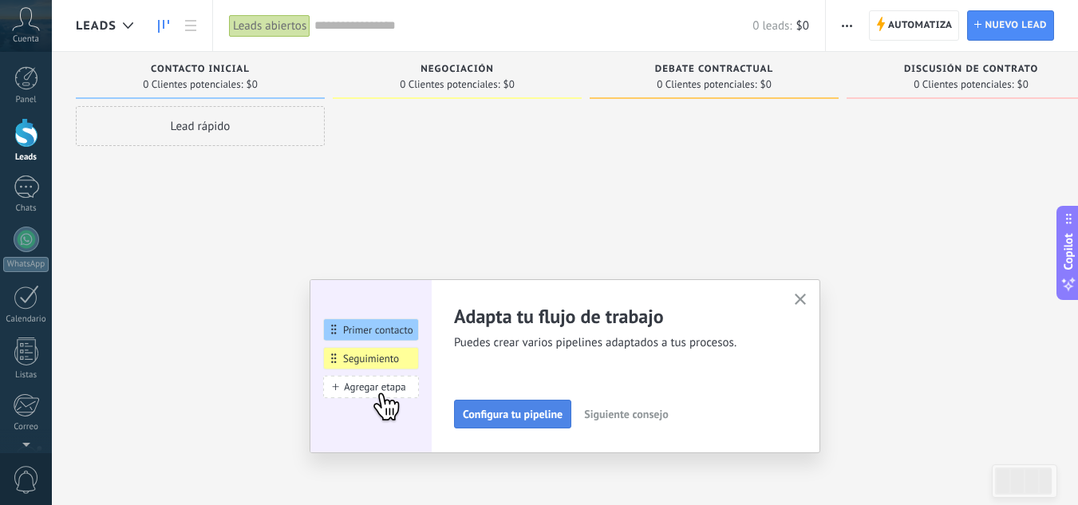
click at [530, 415] on span "Configura tu pipeline" at bounding box center [513, 413] width 100 height 11
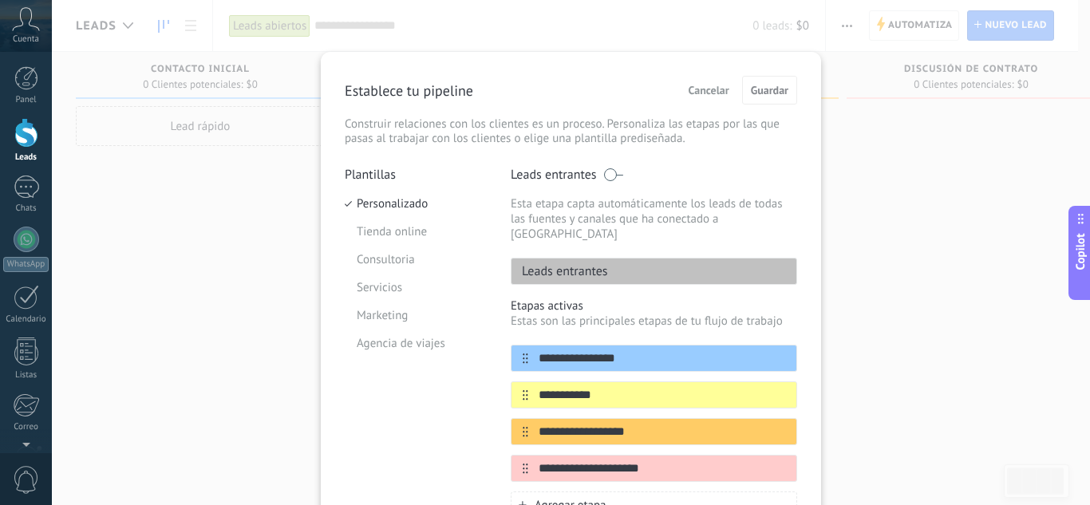
scroll to position [80, 0]
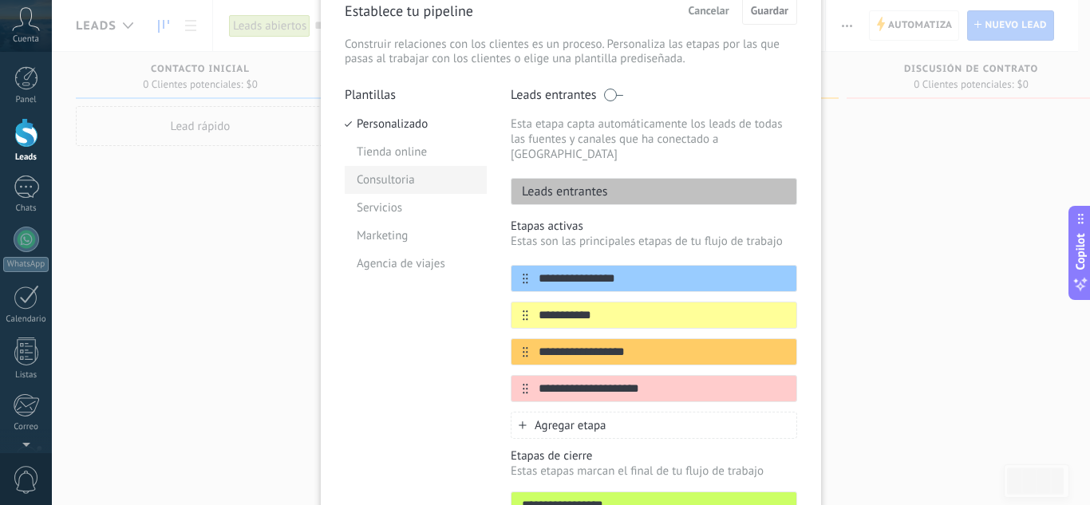
click at [377, 183] on li "Consultoria" at bounding box center [416, 180] width 142 height 28
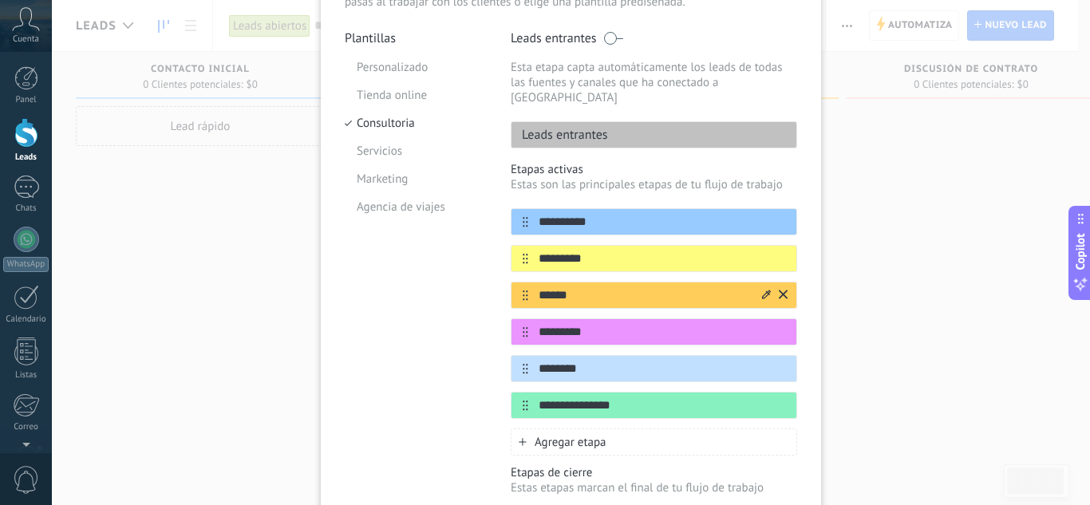
scroll to position [34, 0]
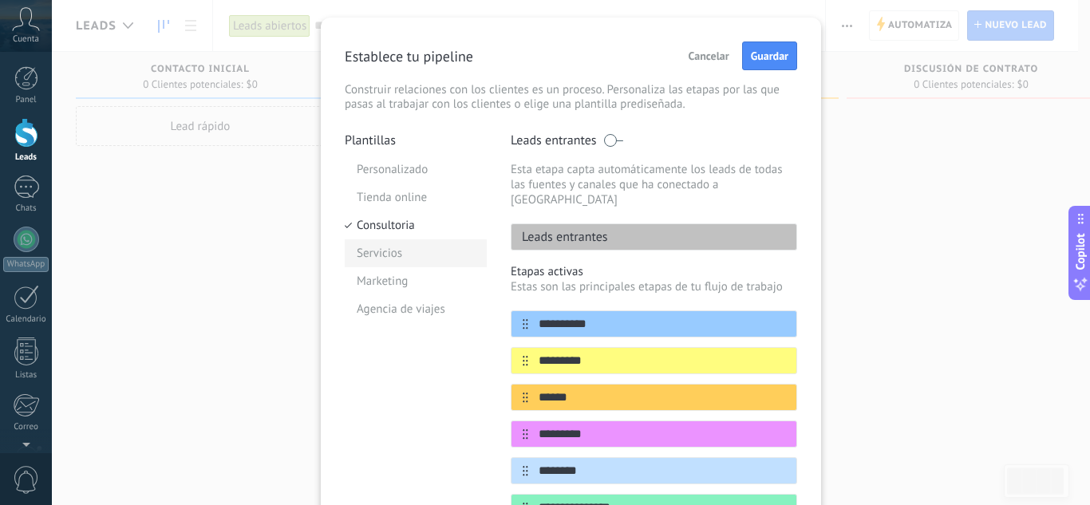
click at [371, 251] on li "Servicios" at bounding box center [416, 253] width 142 height 28
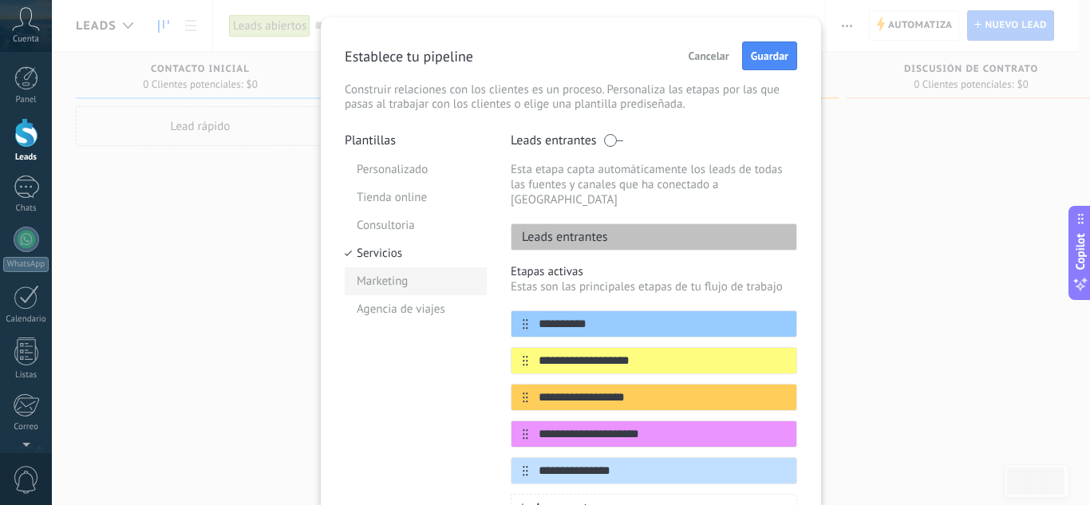
click at [380, 278] on li "Marketing" at bounding box center [416, 281] width 142 height 28
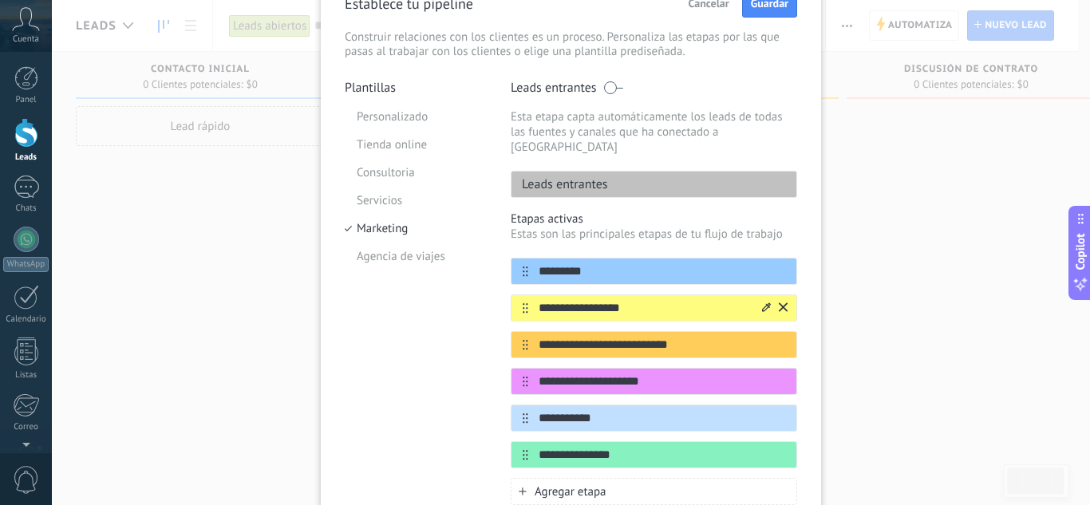
scroll to position [114, 0]
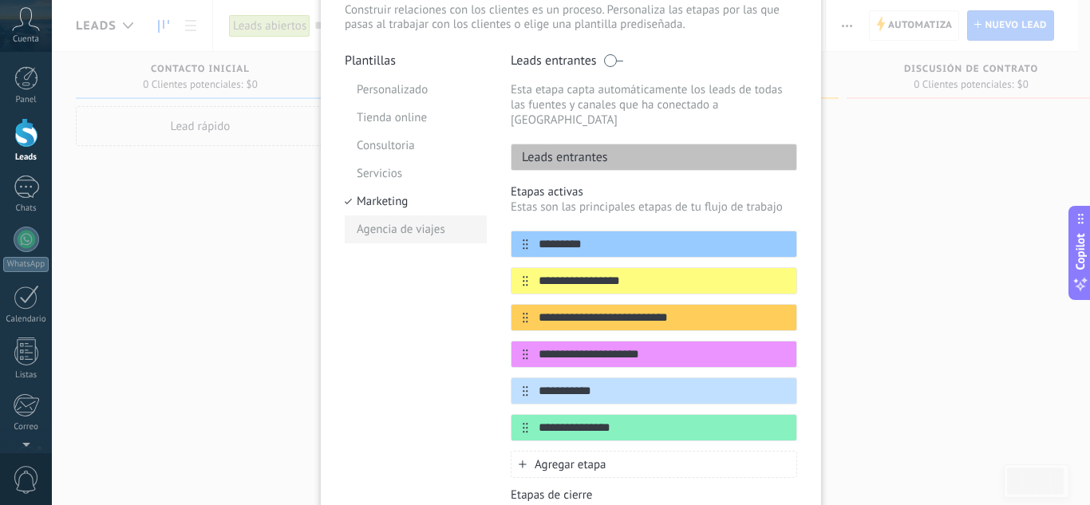
click at [395, 227] on li "Agencia de viajes" at bounding box center [416, 229] width 142 height 28
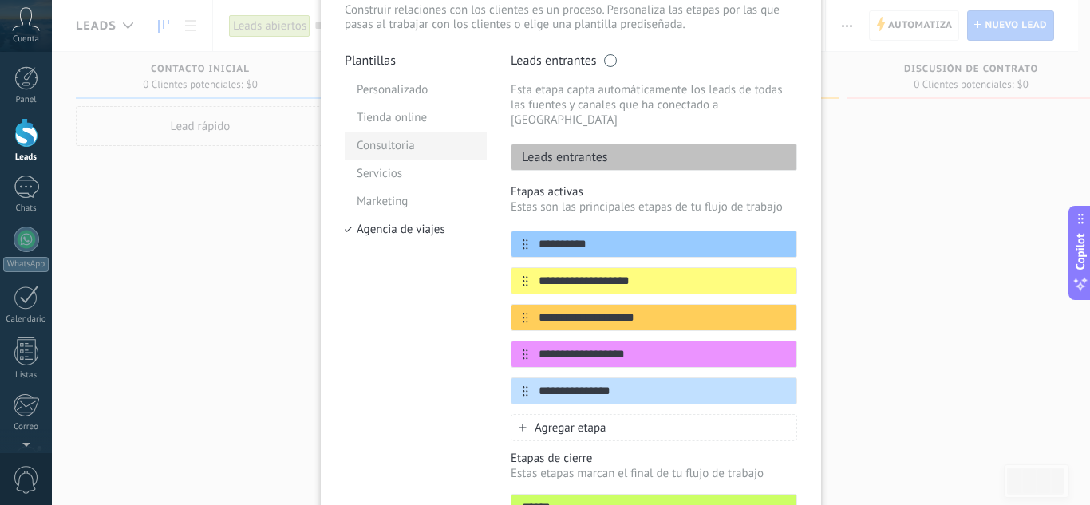
click at [380, 148] on li "Consultoria" at bounding box center [416, 146] width 142 height 28
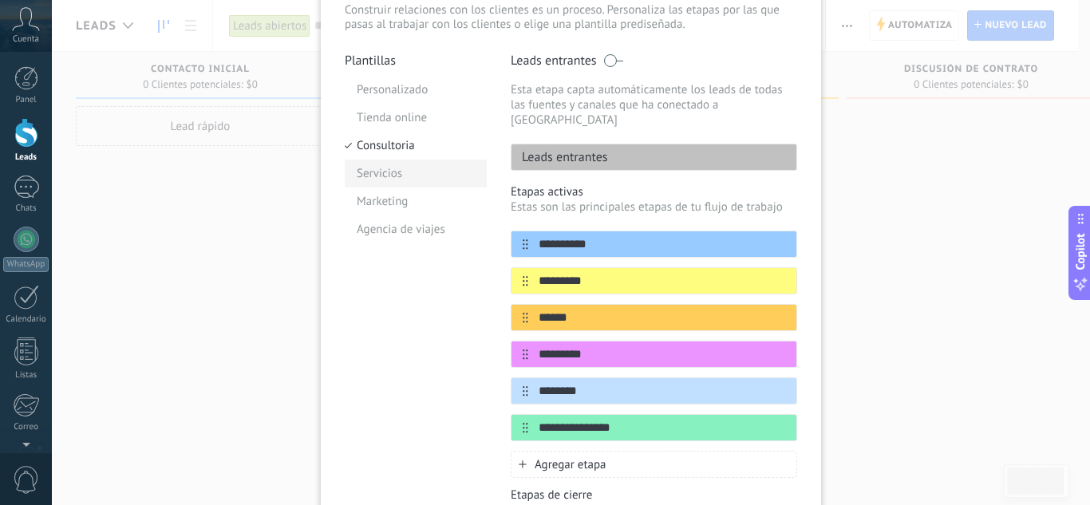
click at [377, 174] on li "Servicios" at bounding box center [416, 174] width 142 height 28
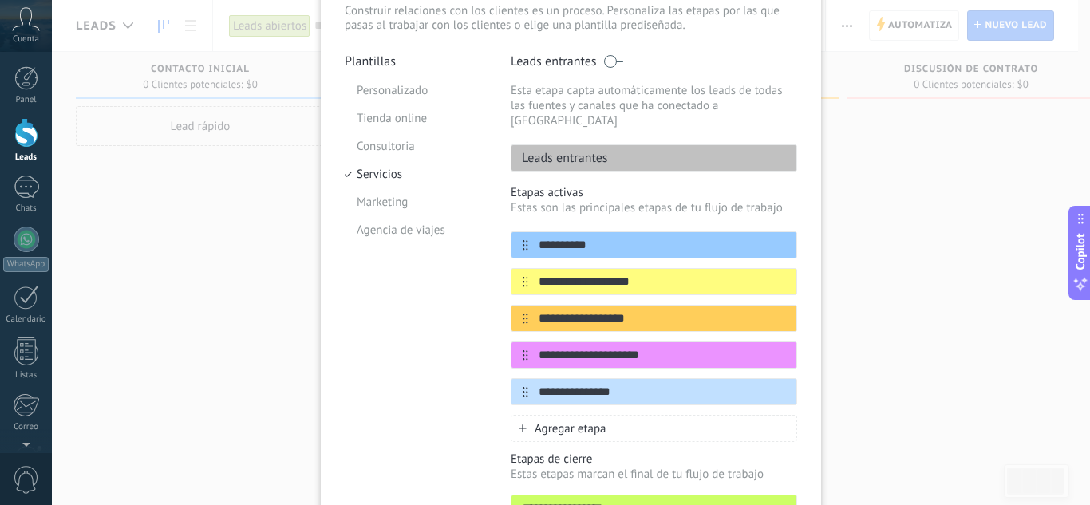
scroll to position [0, 0]
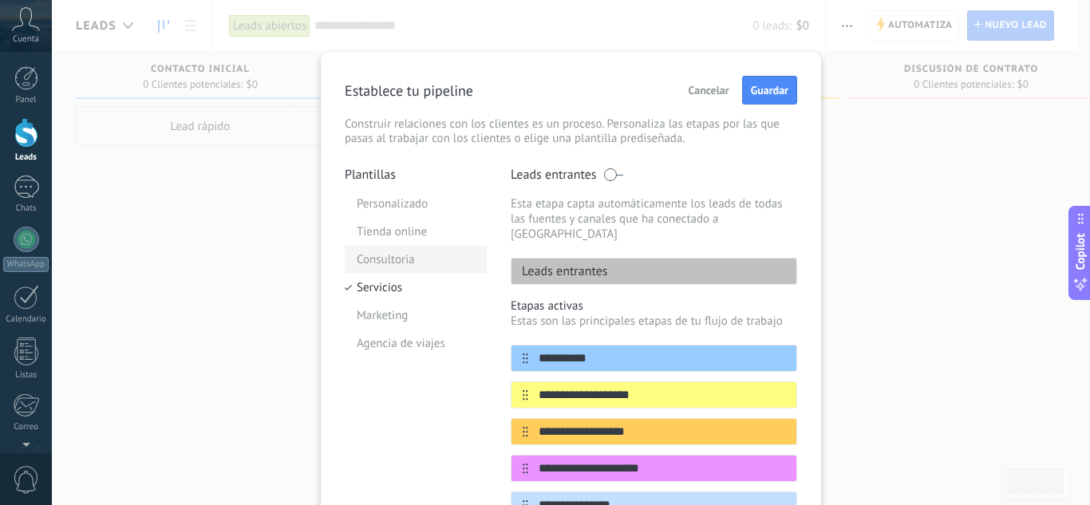
click at [405, 257] on li "Consultoria" at bounding box center [416, 260] width 142 height 28
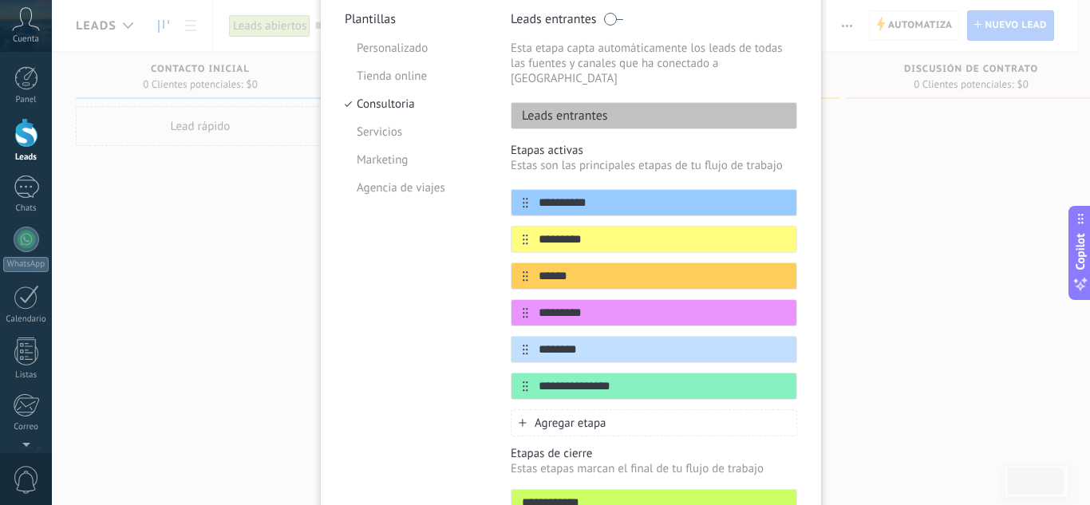
scroll to position [160, 0]
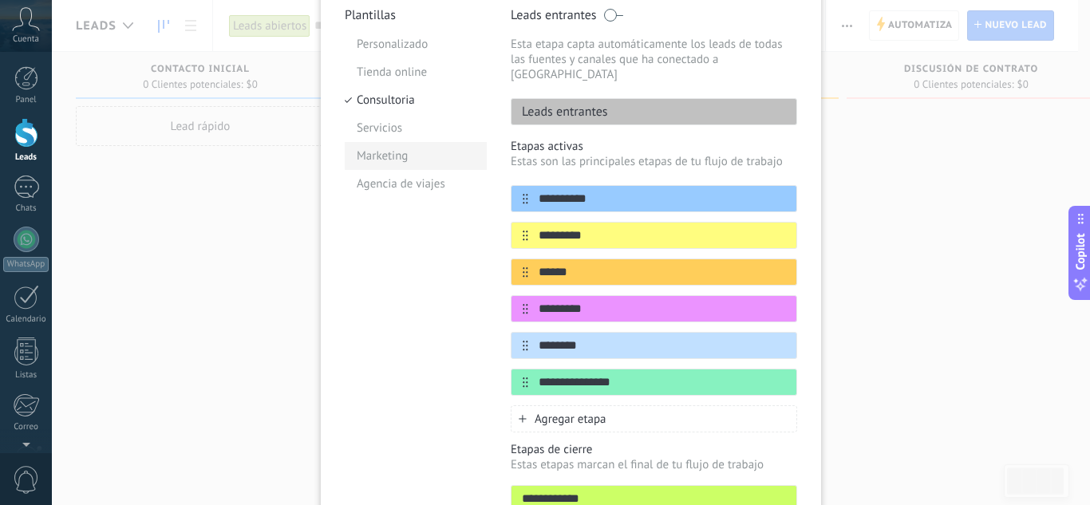
click at [386, 158] on li "Marketing" at bounding box center [416, 156] width 142 height 28
click at [379, 95] on li "Consultoria" at bounding box center [416, 100] width 142 height 28
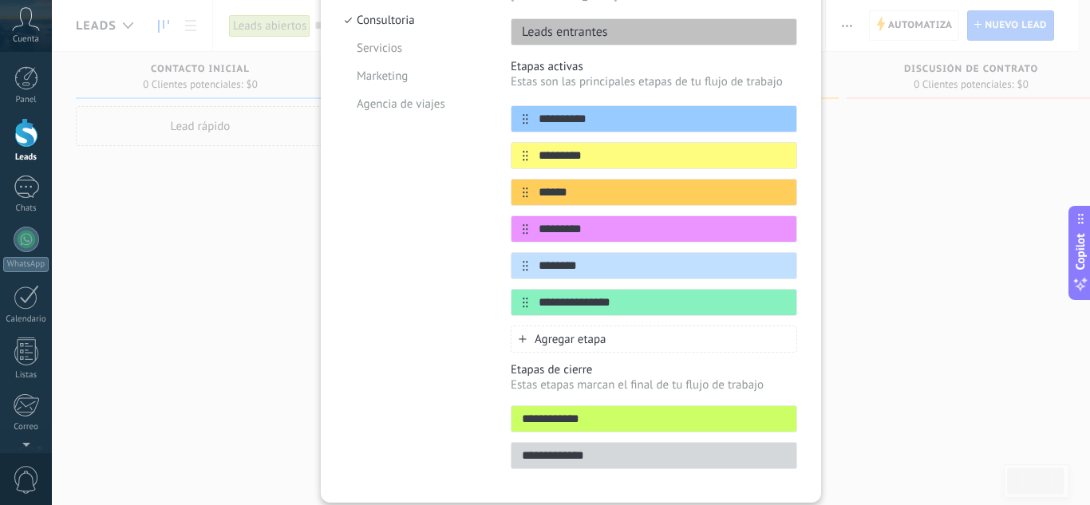
click at [591, 377] on p "Estas etapas marcan el final de tu flujo de trabajo" at bounding box center [654, 384] width 286 height 15
click at [596, 411] on input "**********" at bounding box center [653, 419] width 285 height 17
click at [548, 332] on span "Agregar etapa" at bounding box center [571, 339] width 72 height 15
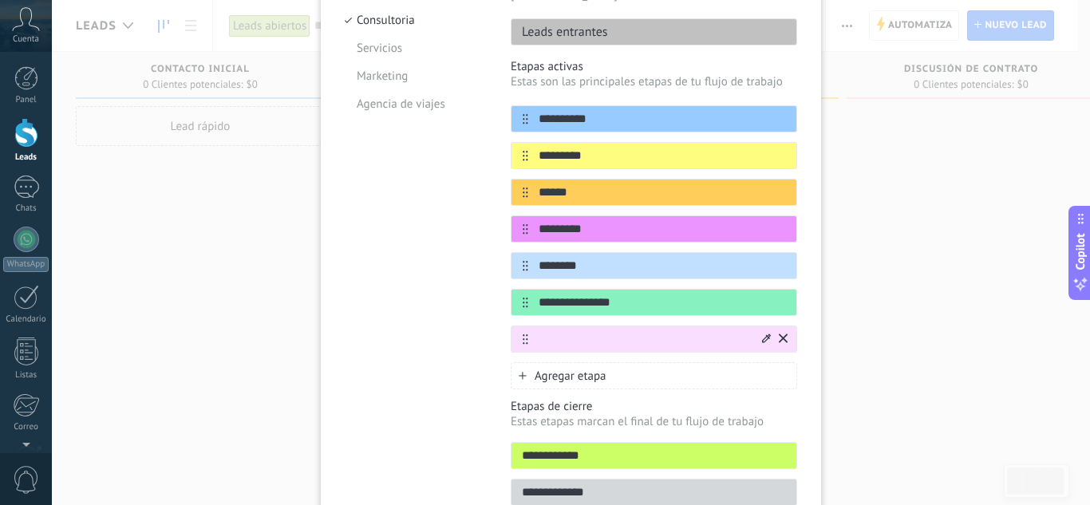
click at [782, 333] on icon at bounding box center [783, 337] width 9 height 9
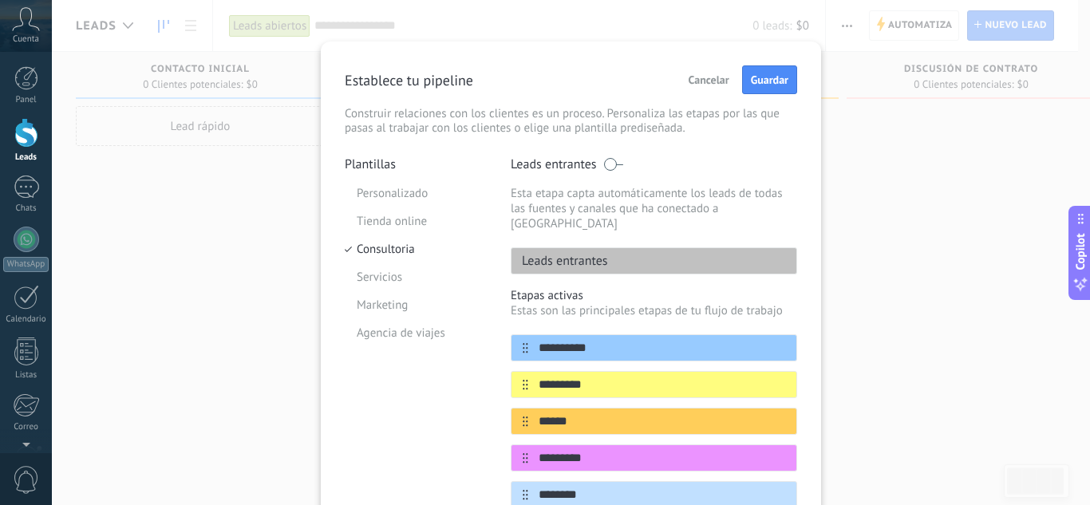
scroll to position [0, 0]
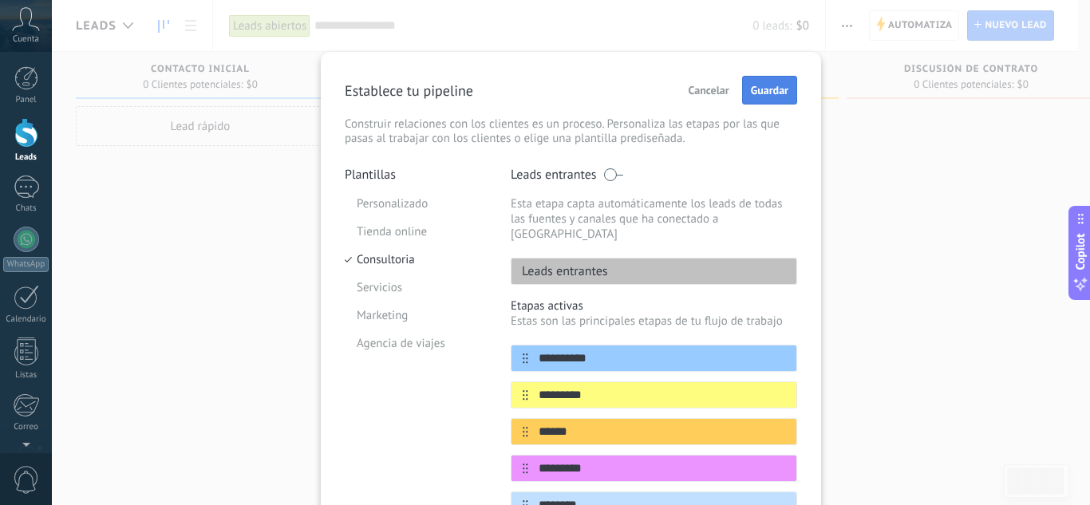
click at [765, 85] on span "Guardar" at bounding box center [769, 90] width 37 height 11
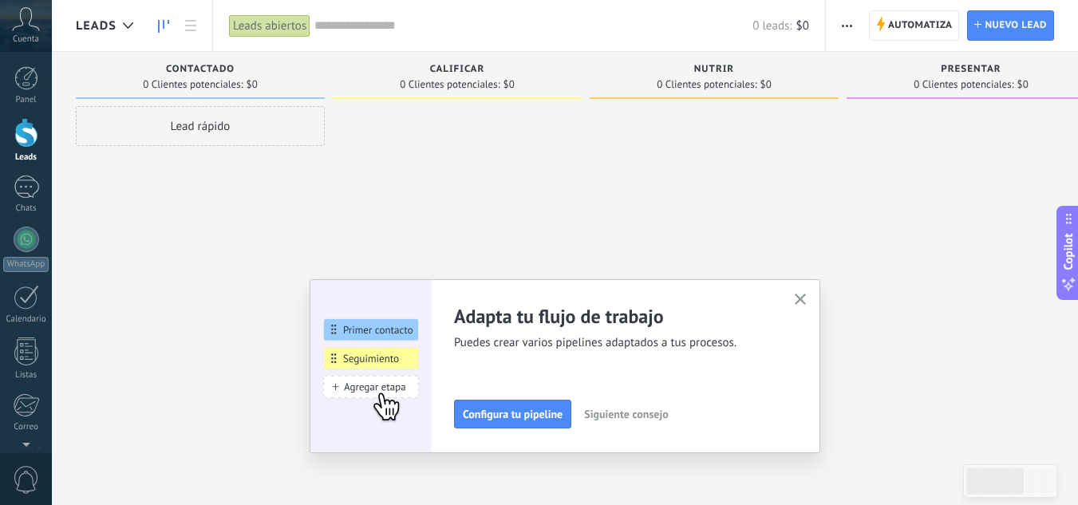
click at [646, 416] on span "Siguiente consejo" at bounding box center [626, 413] width 84 height 11
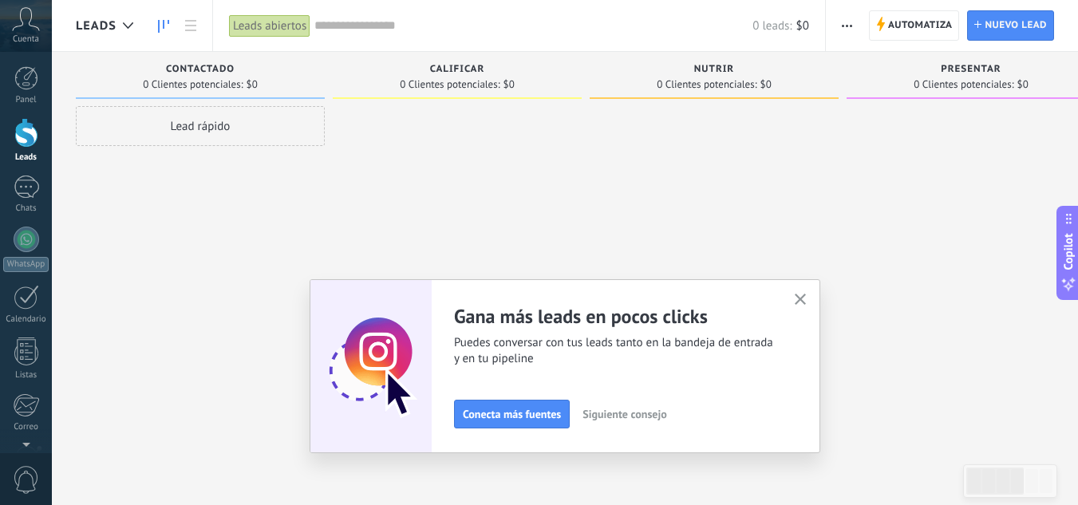
click at [656, 414] on span "Siguiente consejo" at bounding box center [624, 413] width 84 height 11
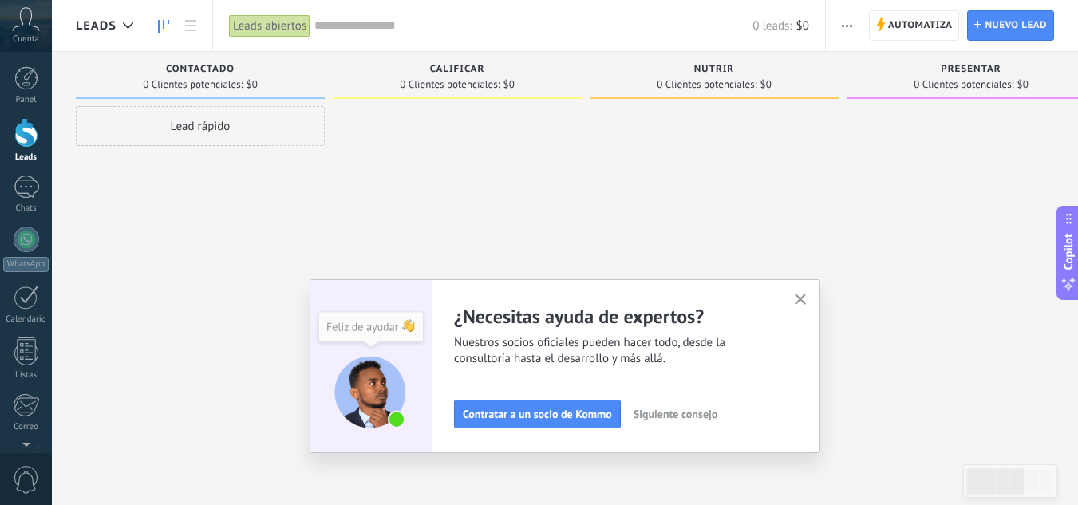
click at [681, 413] on span "Siguiente consejo" at bounding box center [675, 413] width 84 height 11
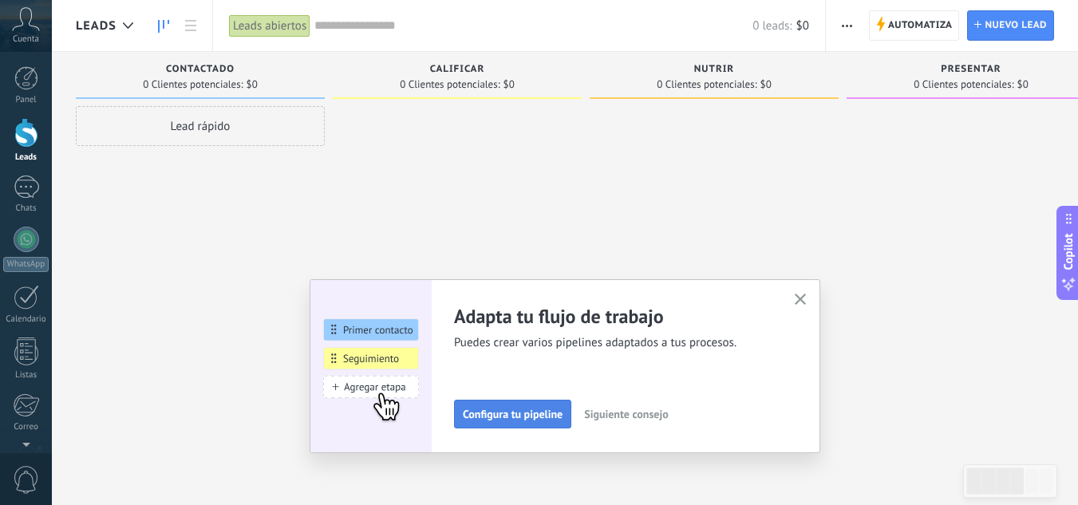
click at [510, 417] on span "Configura tu pipeline" at bounding box center [513, 413] width 100 height 11
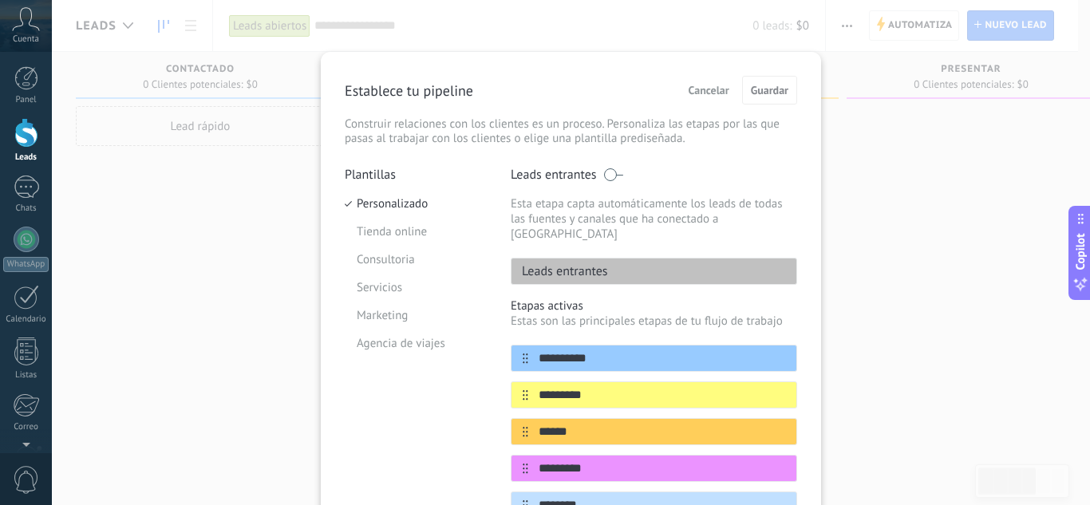
click at [704, 85] on span "Cancelar" at bounding box center [709, 90] width 41 height 11
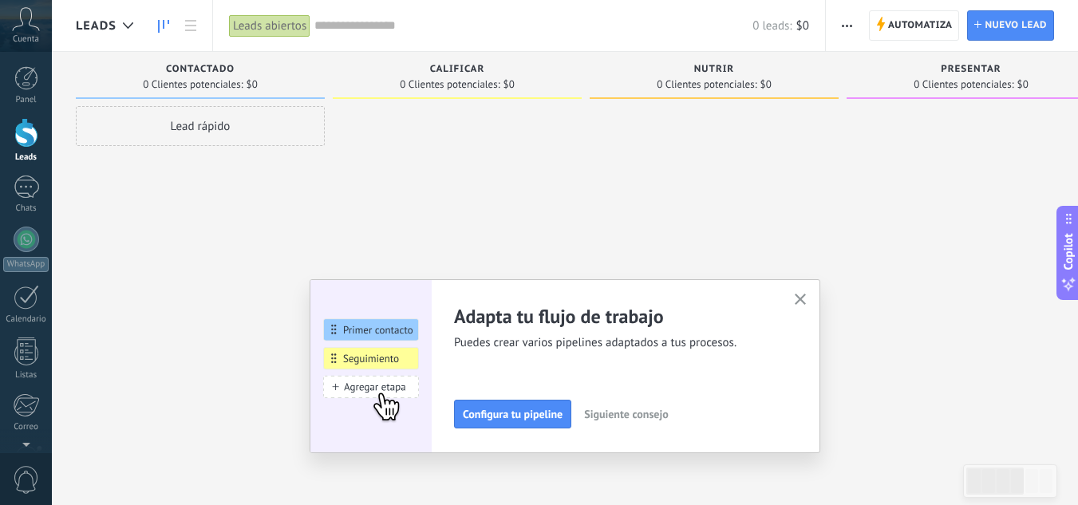
click at [807, 298] on use "button" at bounding box center [801, 300] width 12 height 12
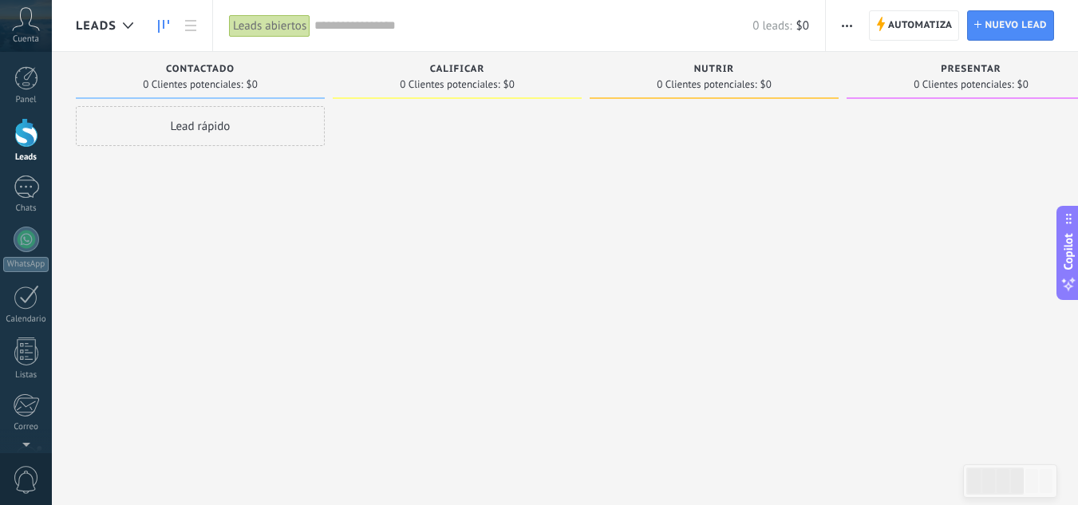
click at [828, 198] on div at bounding box center [714, 254] width 249 height 297
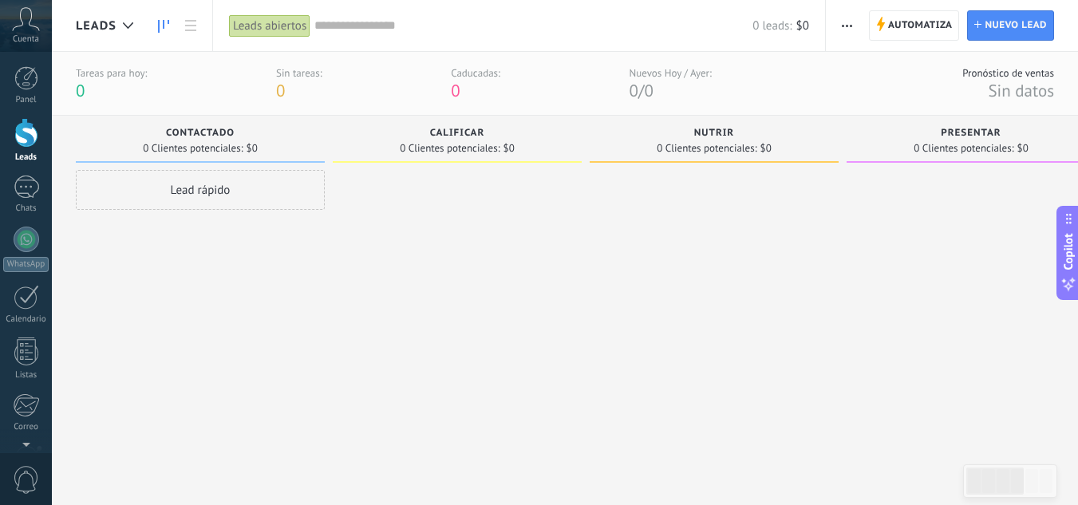
click at [461, 153] on span "0 Clientes potenciales:" at bounding box center [450, 149] width 100 height 10
click at [191, 23] on icon at bounding box center [190, 25] width 11 height 11
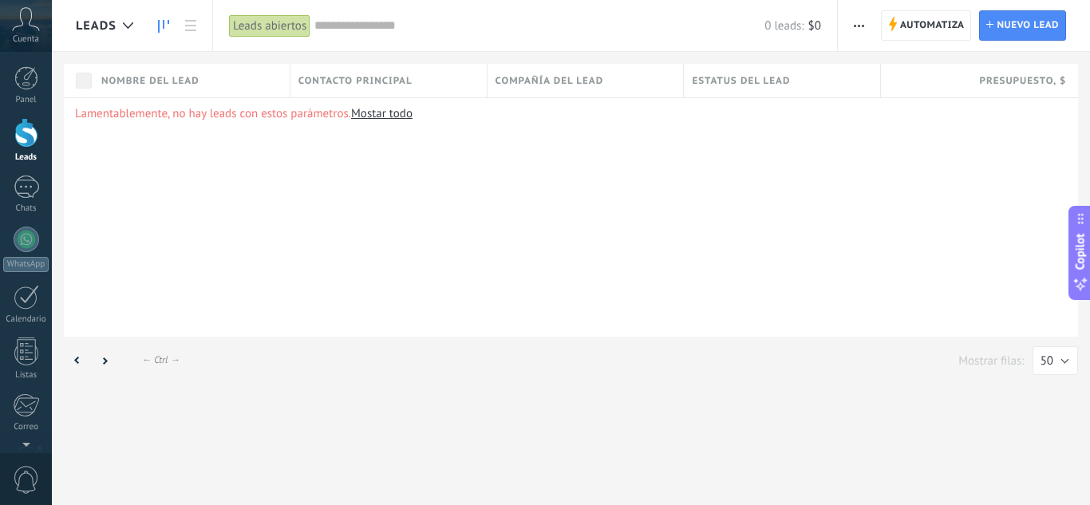
click at [156, 25] on link at bounding box center [163, 25] width 27 height 31
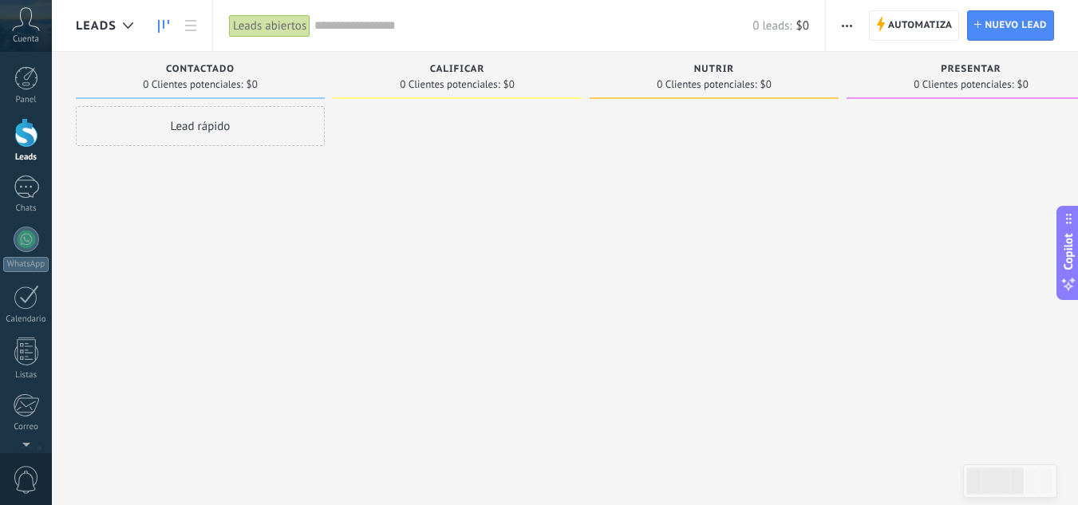
click at [290, 22] on div "Leads abiertos" at bounding box center [269, 25] width 81 height 23
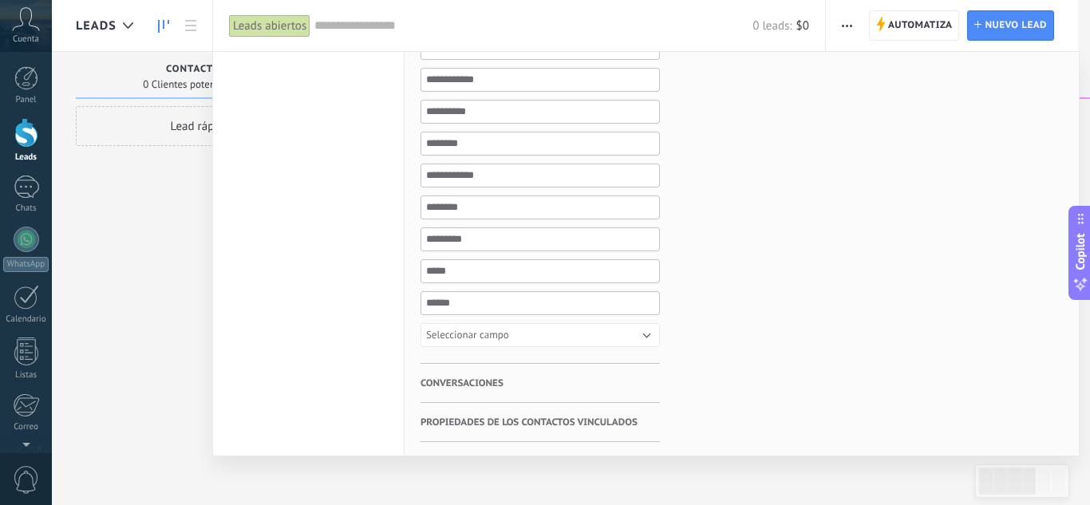
scroll to position [466, 0]
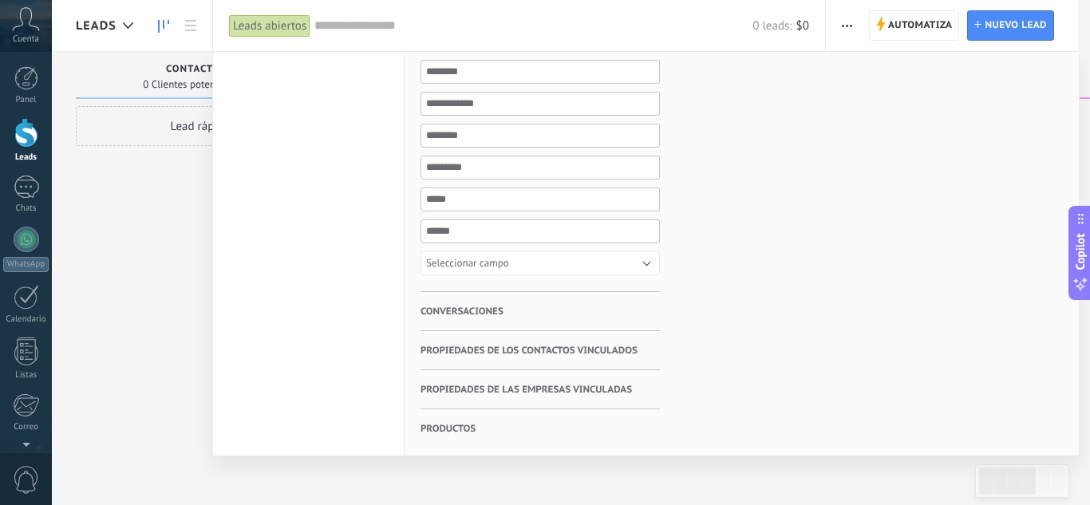
click at [779, 298] on div "Etiquetas Administrar etiquetas No tienes etiquetas conectadas" at bounding box center [779, 21] width 239 height 870
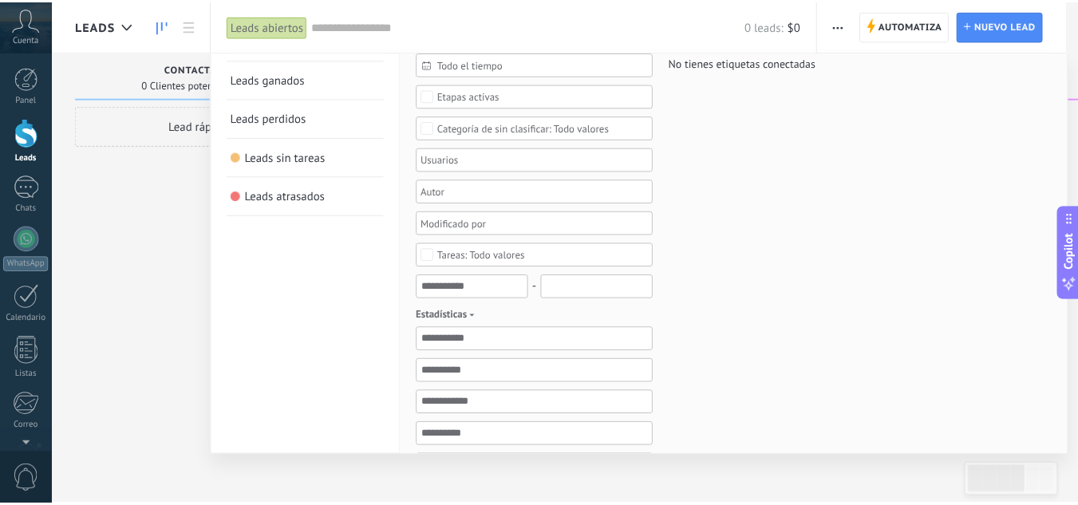
scroll to position [0, 0]
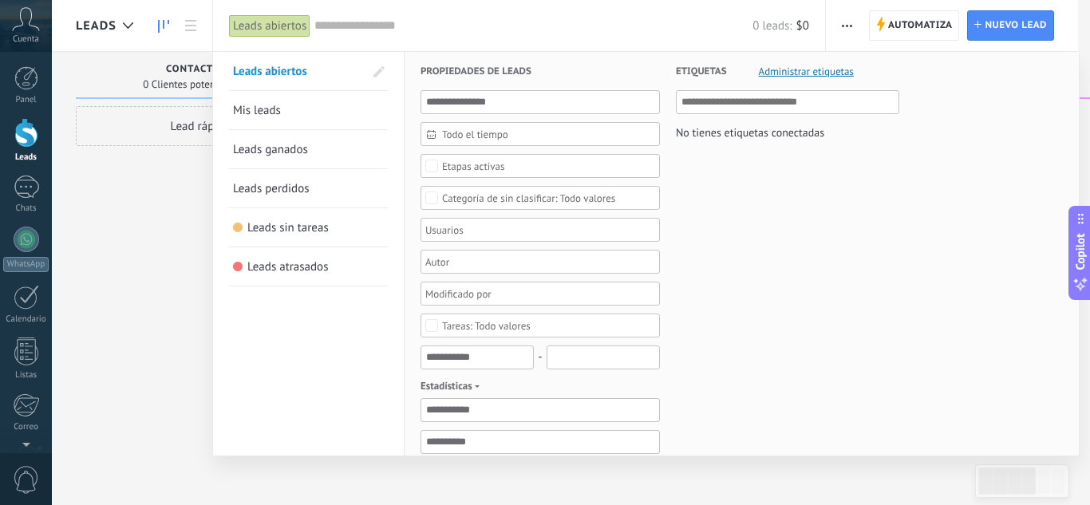
click at [135, 211] on div at bounding box center [545, 252] width 1090 height 505
